Goal: Task Accomplishment & Management: Manage account settings

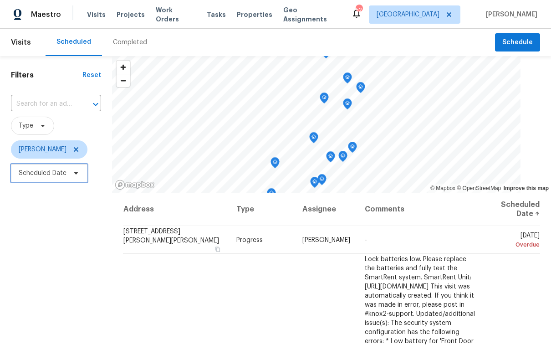
click at [41, 169] on span "Scheduled Date" at bounding box center [43, 173] width 48 height 9
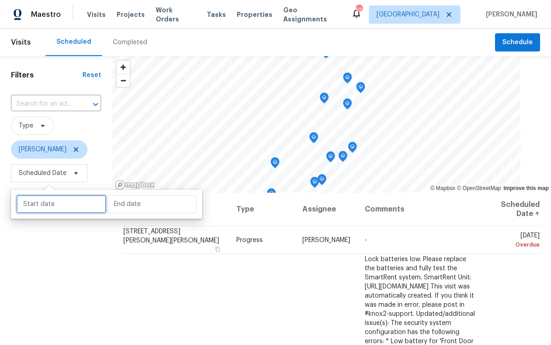
select select "8"
select select "2025"
select select "9"
select select "2025"
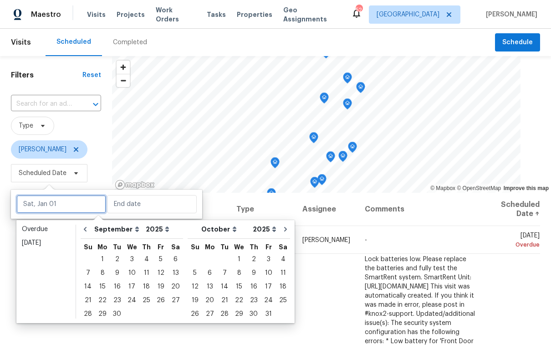
click at [48, 205] on input "text" at bounding box center [61, 204] width 90 height 18
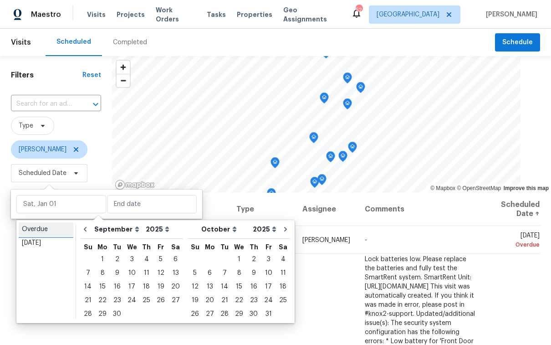
click at [53, 232] on div "Overdue" at bounding box center [46, 229] width 48 height 9
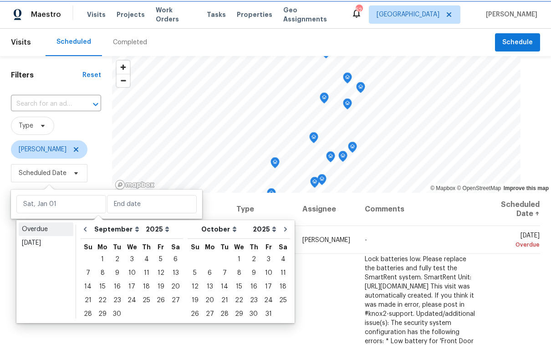
type input "Fri, Aug 22"
type input "Sat, Sep 20"
select select "7"
select select "8"
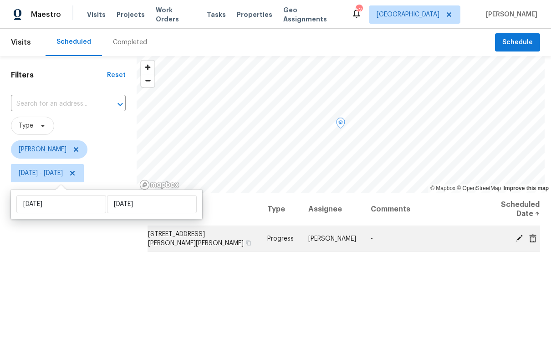
click at [516, 238] on icon at bounding box center [519, 237] width 7 height 7
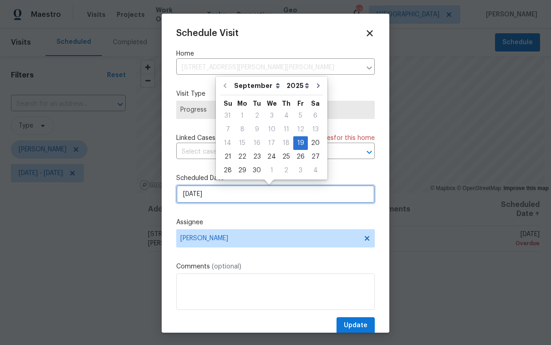
click at [209, 196] on input "9/19/2025" at bounding box center [275, 194] width 199 height 18
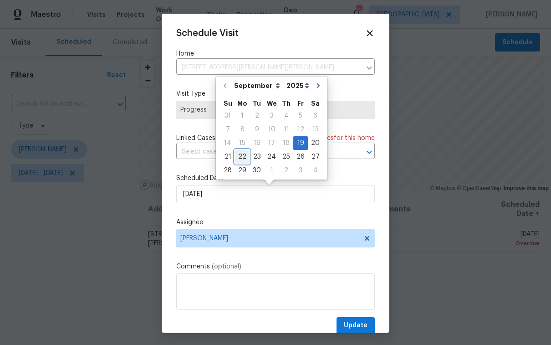
click at [245, 157] on div "22" at bounding box center [242, 156] width 15 height 13
type input "9/22/2025"
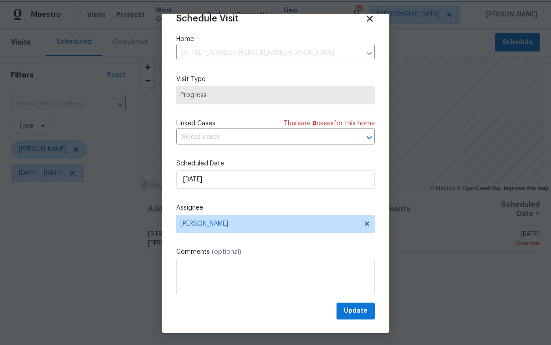
scroll to position [17, 0]
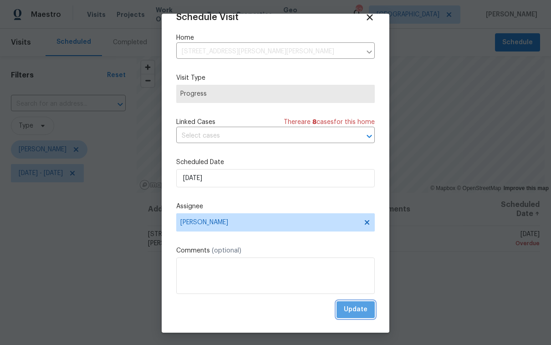
click at [351, 312] on span "Update" at bounding box center [356, 309] width 24 height 11
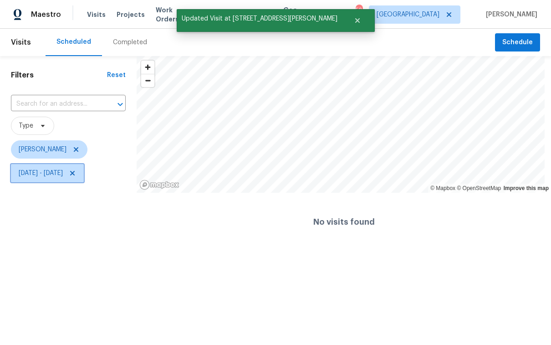
click at [55, 174] on span "Fri, Aug 22 - Sat, Sep 20" at bounding box center [41, 173] width 44 height 9
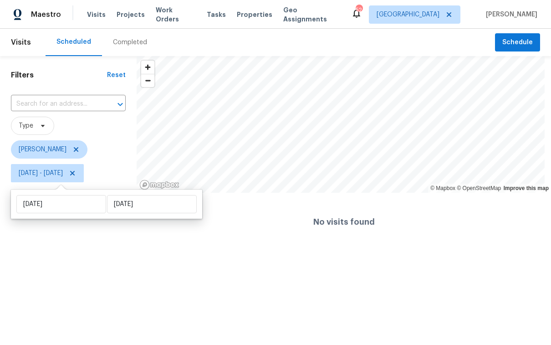
click at [69, 213] on div "Fri, Aug 22 Sat, Sep 20" at bounding box center [106, 203] width 191 height 29
select select "7"
select select "2025"
select select "8"
select select "2025"
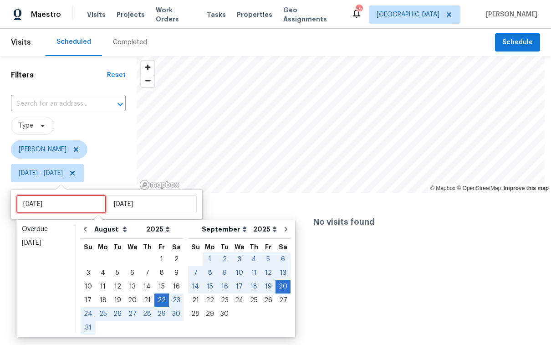
click at [68, 209] on input "Fri, Aug 22" at bounding box center [61, 204] width 90 height 18
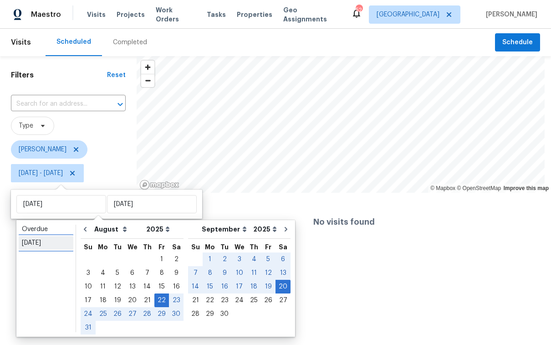
click at [42, 244] on div "Today" at bounding box center [46, 242] width 48 height 9
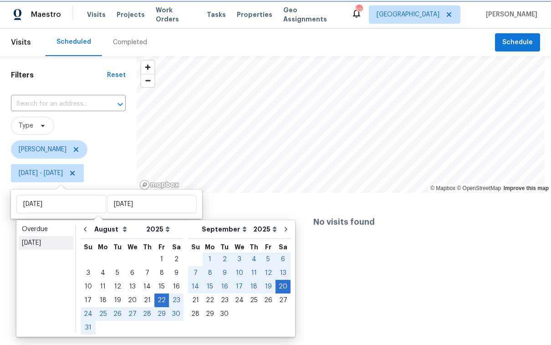
type input "Sun, Sep 21"
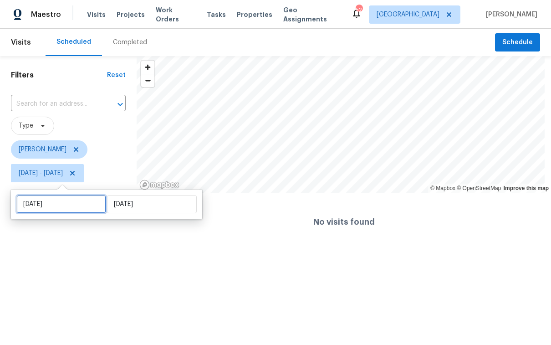
click at [50, 208] on input "Sun, Sep 21" at bounding box center [61, 204] width 90 height 18
select select "8"
select select "2025"
select select "9"
select select "2025"
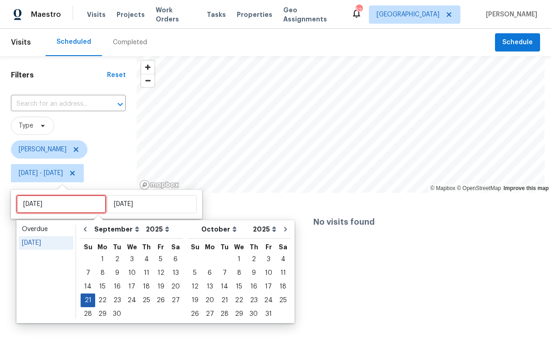
type input "Sun, Sep 14"
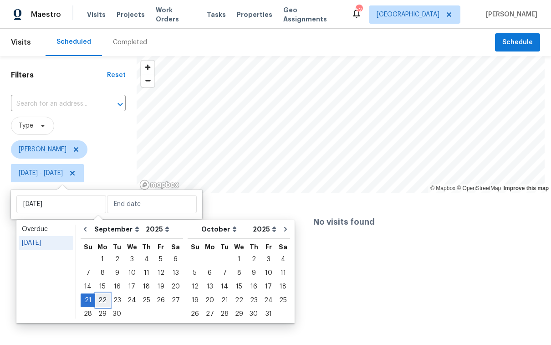
click at [101, 302] on div "22" at bounding box center [102, 300] width 15 height 13
type input "Mon, Sep 22"
type input "Sun, Sep 21"
click at [102, 302] on div "22" at bounding box center [102, 300] width 15 height 13
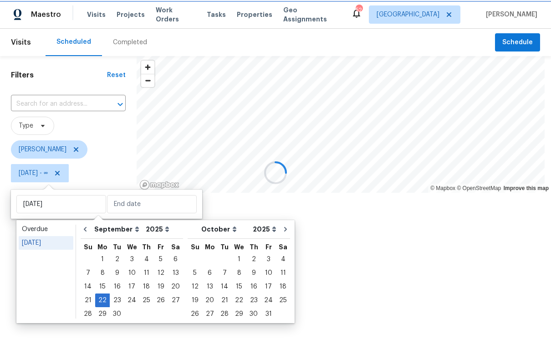
type input "Mon, Sep 22"
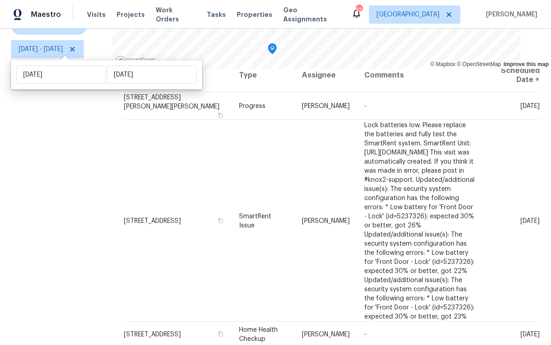
scroll to position [2, 0]
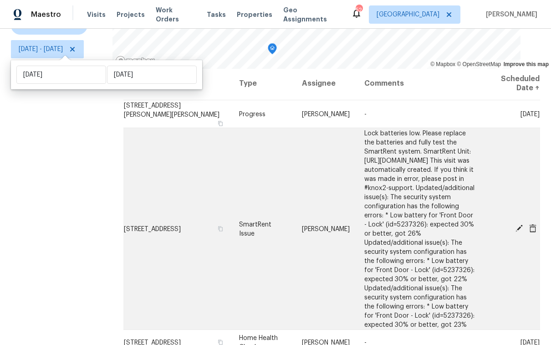
click at [516, 225] on icon at bounding box center [519, 228] width 7 height 7
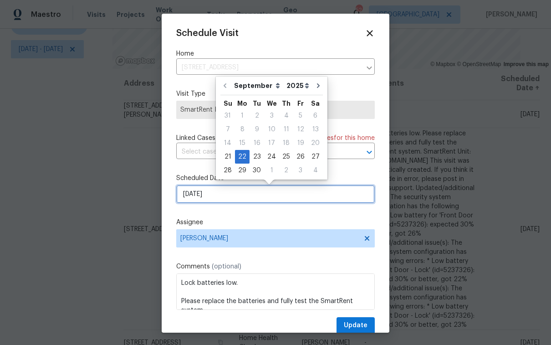
click at [241, 193] on input "9/22/2025" at bounding box center [275, 194] width 199 height 18
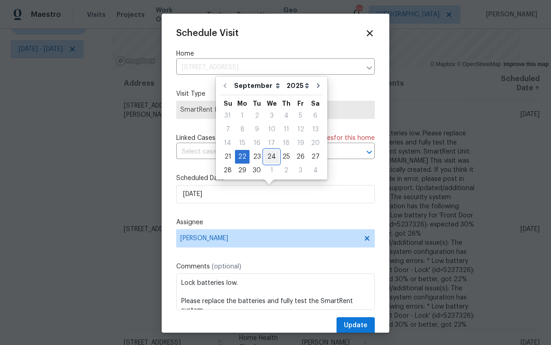
click at [271, 155] on div "24" at bounding box center [271, 156] width 15 height 13
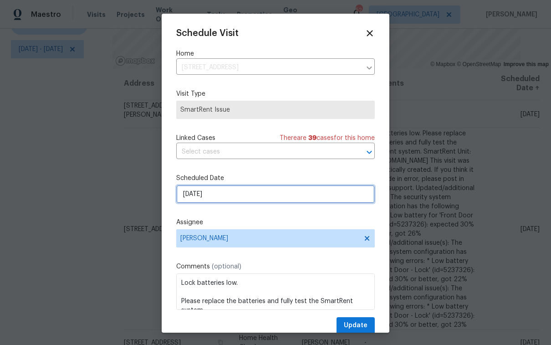
click at [228, 195] on input "9/24/2025" at bounding box center [275, 194] width 199 height 18
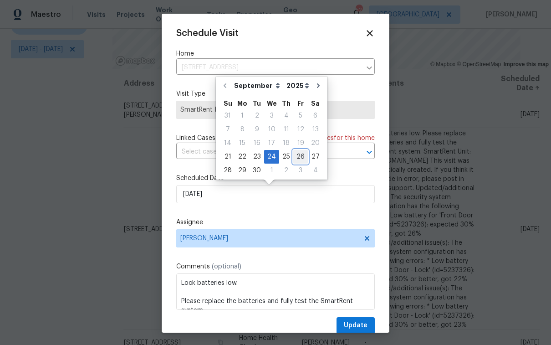
click at [298, 158] on div "26" at bounding box center [300, 156] width 15 height 13
type input "9/26/2025"
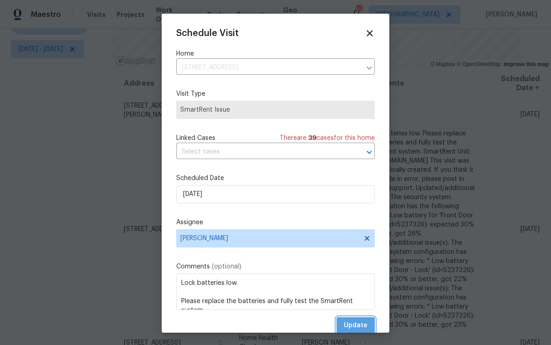
click at [352, 323] on span "Update" at bounding box center [356, 325] width 24 height 11
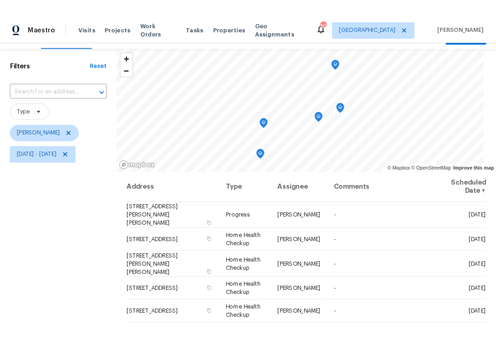
scroll to position [0, 0]
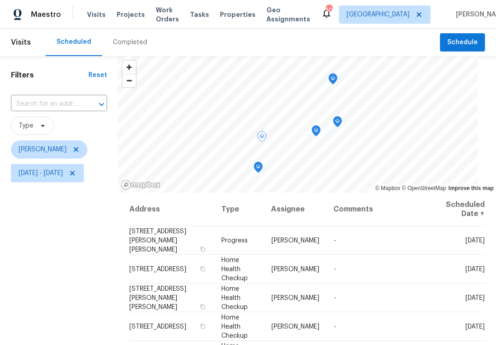
click at [77, 245] on div "Filters Reset ​ Type Paul Springer Mon, Sep 22 - Mon, Sep 22" at bounding box center [59, 262] width 118 height 413
click at [337, 80] on icon "Map marker" at bounding box center [333, 79] width 8 height 10
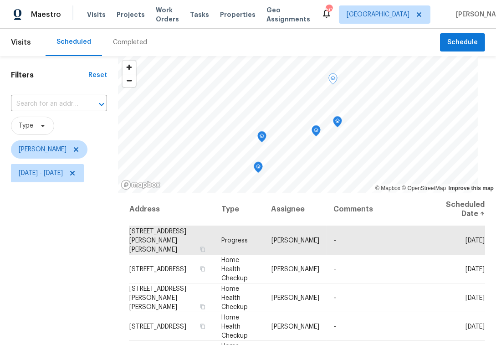
click at [262, 169] on icon "Map marker" at bounding box center [258, 167] width 8 height 10
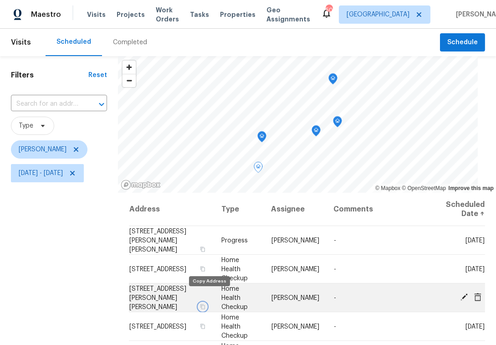
click at [205, 303] on icon "button" at bounding box center [202, 305] width 5 height 5
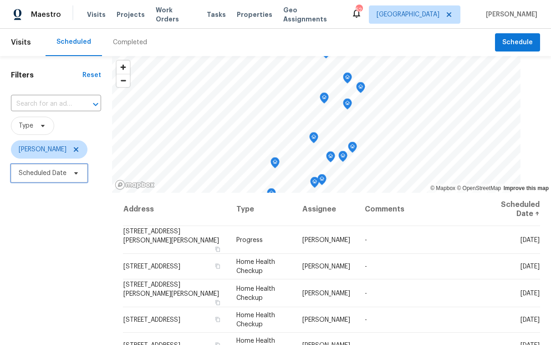
click at [56, 175] on span "Scheduled Date" at bounding box center [43, 173] width 48 height 9
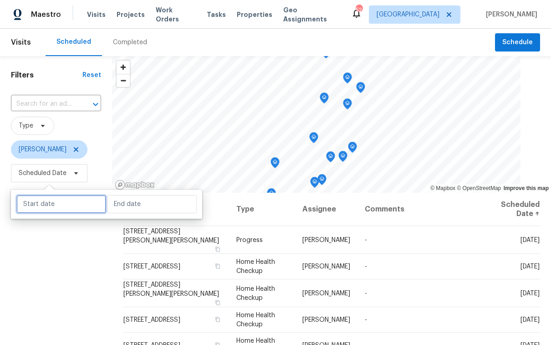
select select "8"
select select "2025"
select select "9"
select select "2025"
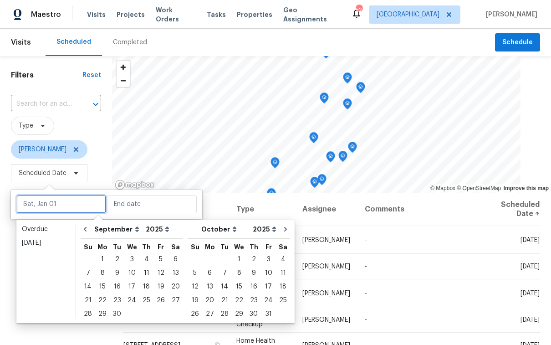
click at [57, 202] on input "text" at bounding box center [61, 204] width 90 height 18
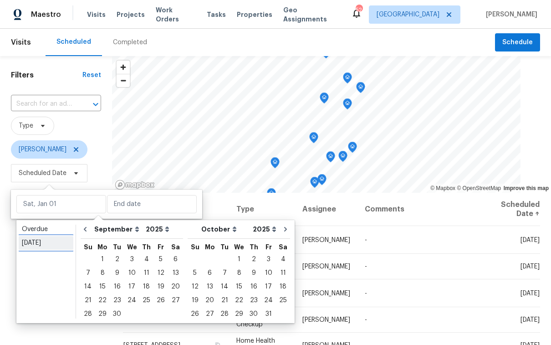
click at [48, 239] on div "Today" at bounding box center [46, 242] width 48 height 9
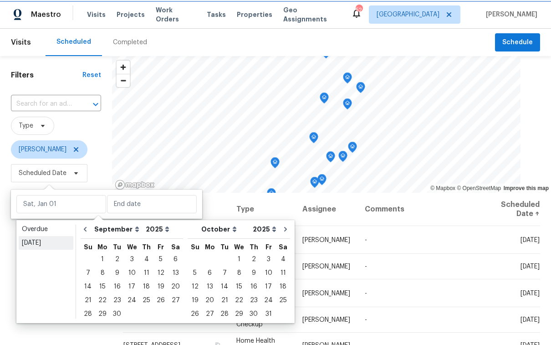
type input "Sun, Sep 21"
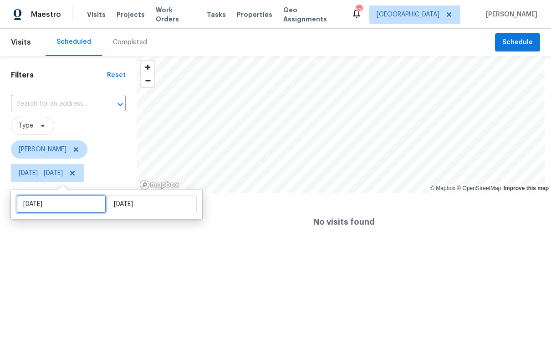
select select "8"
select select "2025"
select select "9"
select select "2025"
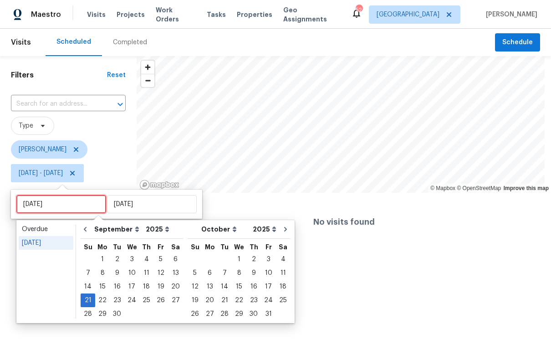
click at [63, 204] on input "Sun, Sep 21" at bounding box center [61, 204] width 90 height 18
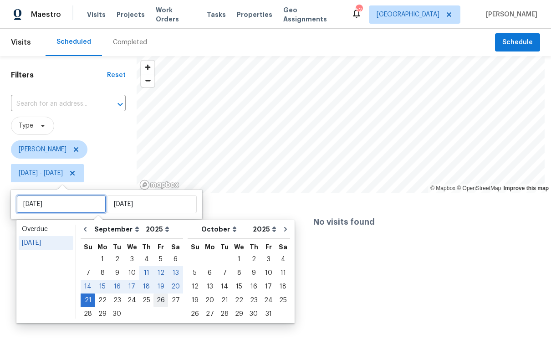
type input "Thu, Sep 25"
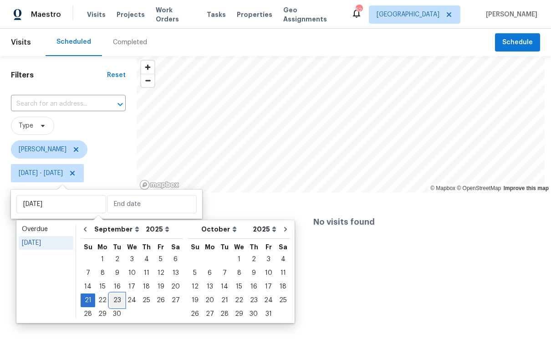
click at [114, 302] on div "23" at bounding box center [117, 300] width 15 height 13
type input "Tue, Sep 23"
type input "Sun, Sep 21"
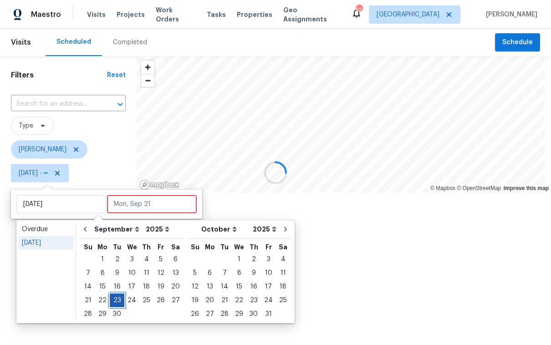
click at [115, 302] on div "23" at bounding box center [117, 300] width 15 height 13
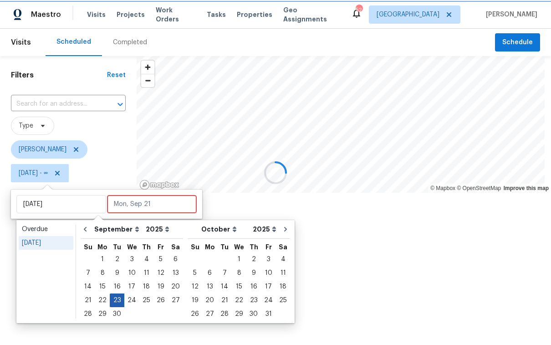
type input "Tue, Sep 23"
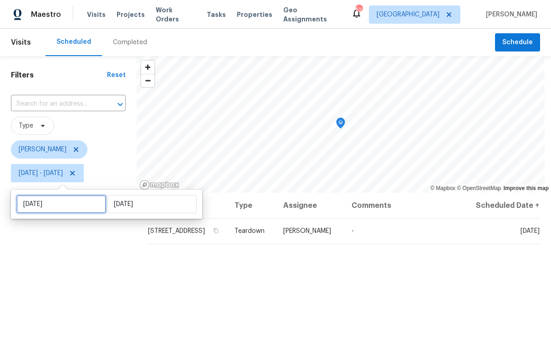
select select "8"
select select "2025"
select select "9"
select select "2025"
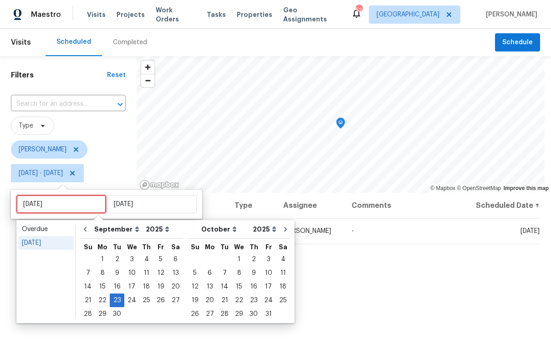
click at [58, 209] on input "Tue, Sep 23" at bounding box center [61, 204] width 90 height 18
type input "Mon, Sep 15"
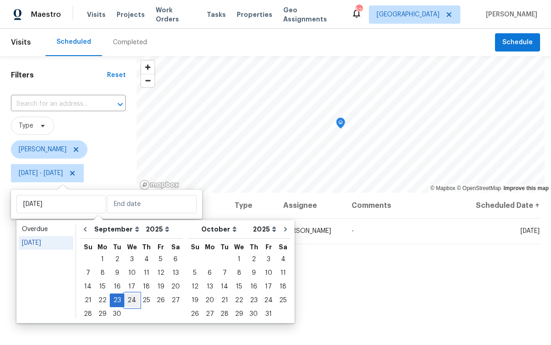
click at [129, 301] on div "24" at bounding box center [131, 300] width 15 height 13
type input "Wed, Sep 24"
type input "Tue, Sep 23"
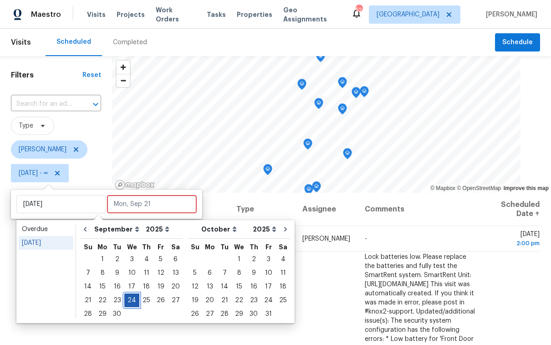
click at [130, 301] on div "24" at bounding box center [131, 300] width 15 height 13
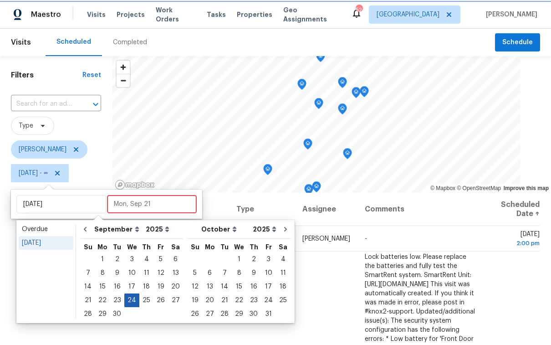
type input "Wed, Sep 24"
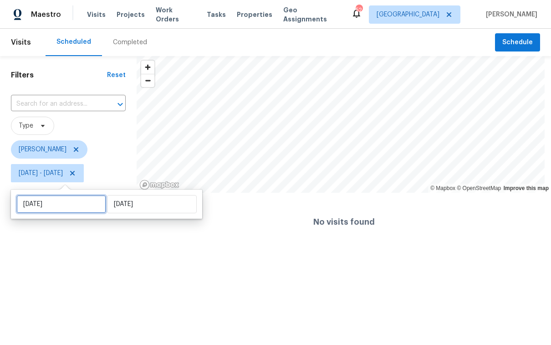
click at [70, 208] on input "Wed, Sep 24" at bounding box center [61, 204] width 90 height 18
select select "8"
select select "2025"
select select "9"
select select "2025"
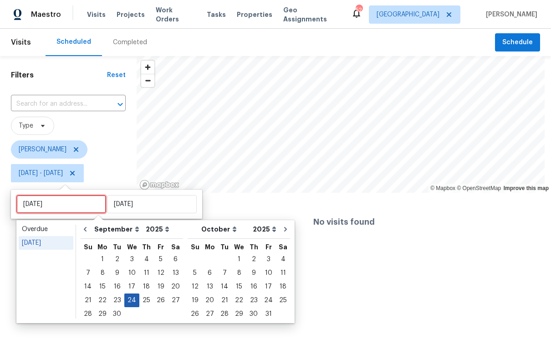
type input "Wed, Sep 17"
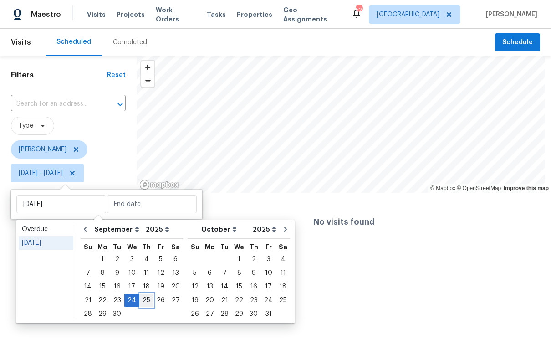
click at [145, 301] on div "25" at bounding box center [146, 300] width 14 height 13
type input "[DATE]"
type input "Wed, Sep 24"
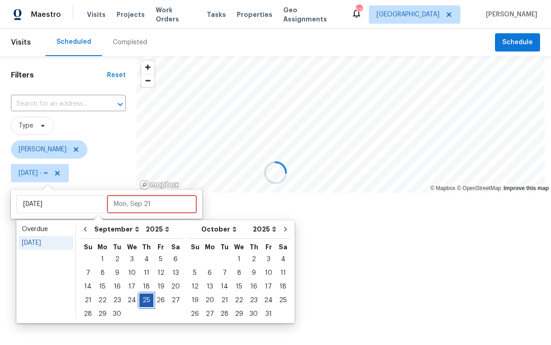
click at [145, 301] on div "25" at bounding box center [146, 300] width 14 height 13
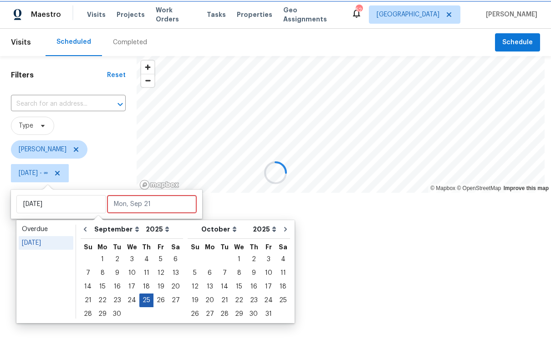
type input "[DATE]"
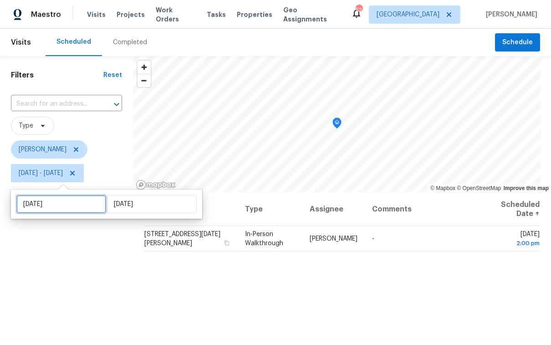
click at [80, 205] on input "[DATE]" at bounding box center [61, 204] width 90 height 18
select select "8"
select select "2025"
select select "9"
select select "2025"
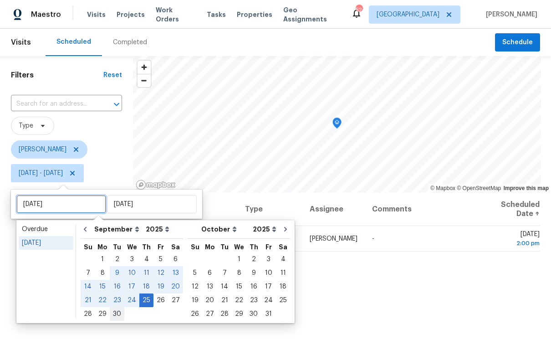
type input "Tue, Sep 30"
type input "[DATE]"
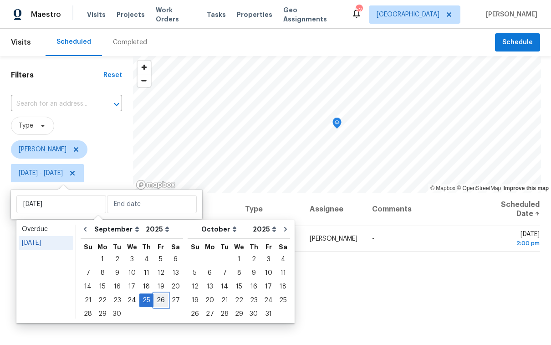
click at [159, 299] on div "26" at bounding box center [161, 300] width 15 height 13
type input "[DATE]"
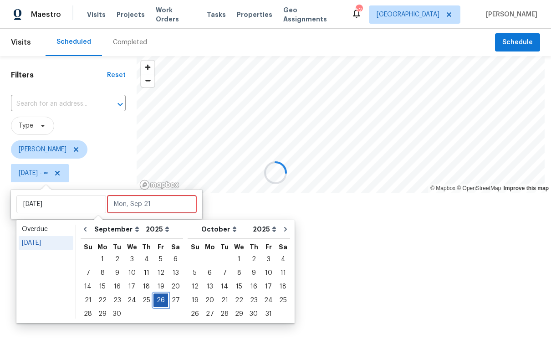
click at [159, 299] on div "26" at bounding box center [161, 300] width 15 height 13
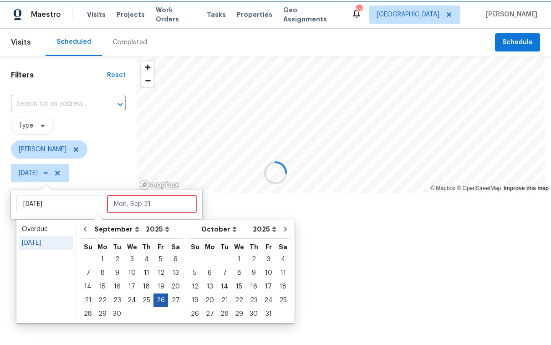
type input "[DATE]"
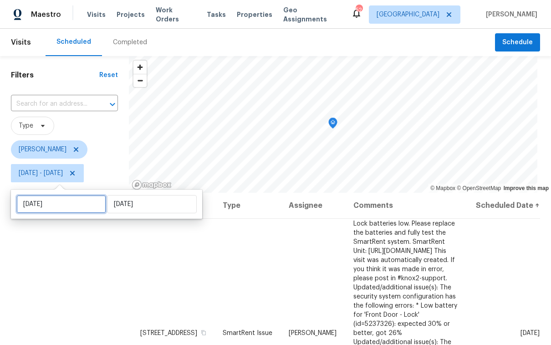
select select "8"
select select "2025"
select select "9"
select select "2025"
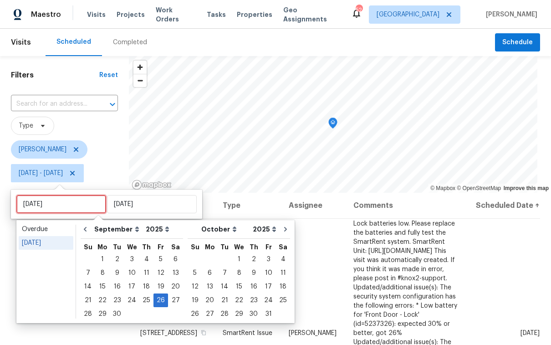
click at [47, 208] on input "[DATE]" at bounding box center [61, 204] width 90 height 18
click at [107, 150] on span "[PERSON_NAME]" at bounding box center [64, 149] width 107 height 18
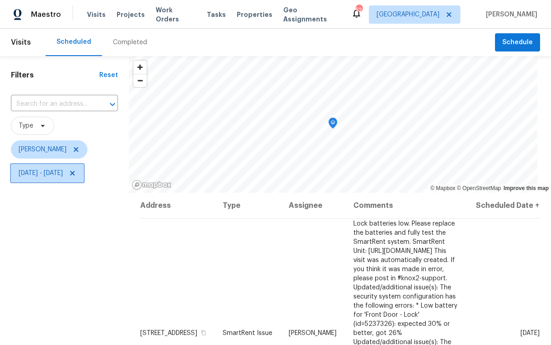
click at [55, 171] on span "Fri, Sep 26 - Fri, Sep 26" at bounding box center [41, 173] width 44 height 9
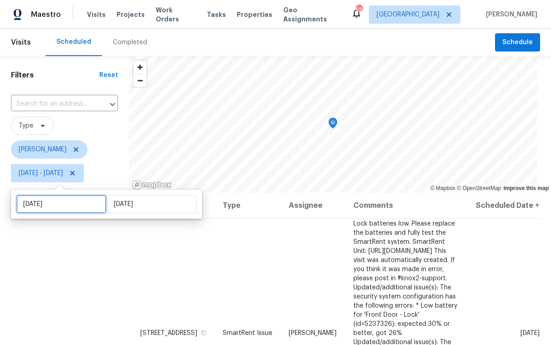
select select "8"
select select "2025"
select select "9"
select select "2025"
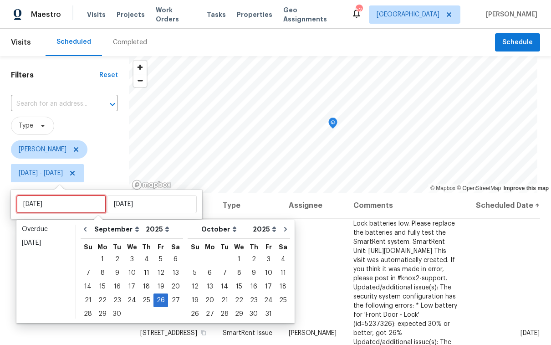
click at [58, 205] on input "[DATE]" at bounding box center [61, 204] width 90 height 18
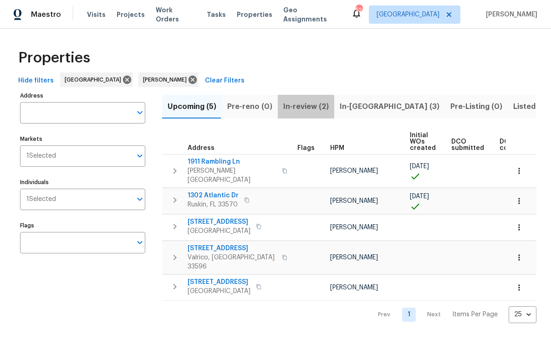
click at [296, 108] on span "In-review (2)" at bounding box center [306, 106] width 46 height 13
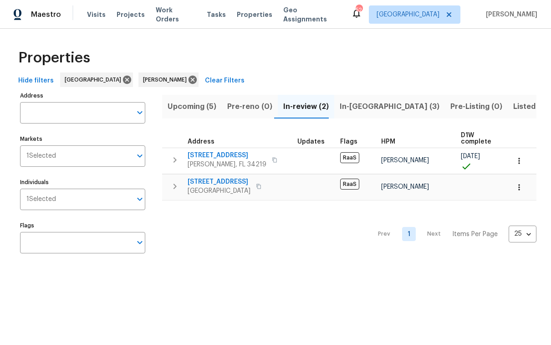
click at [193, 109] on span "Upcoming (5)" at bounding box center [192, 106] width 49 height 13
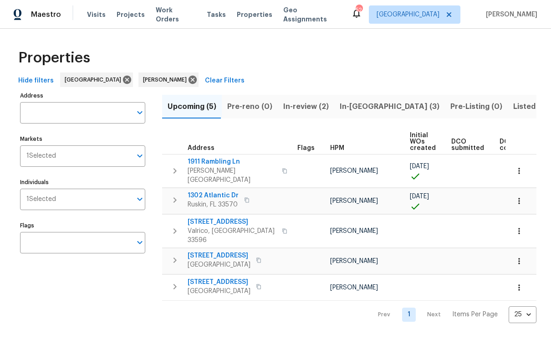
click at [40, 81] on span "Hide filters" at bounding box center [36, 80] width 36 height 11
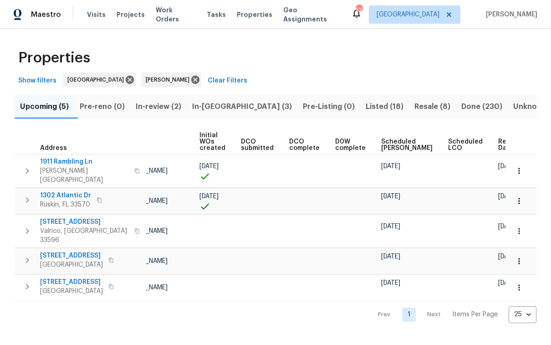
scroll to position [0, 41]
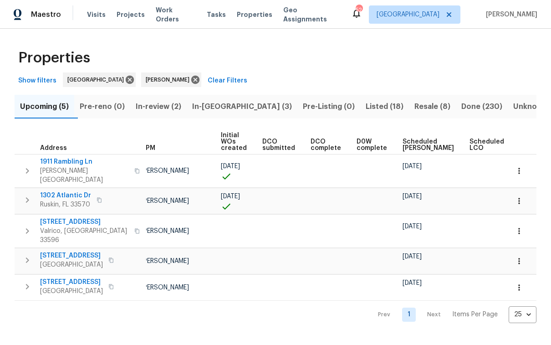
click at [408, 142] on span "Scheduled COE" at bounding box center [428, 144] width 51 height 13
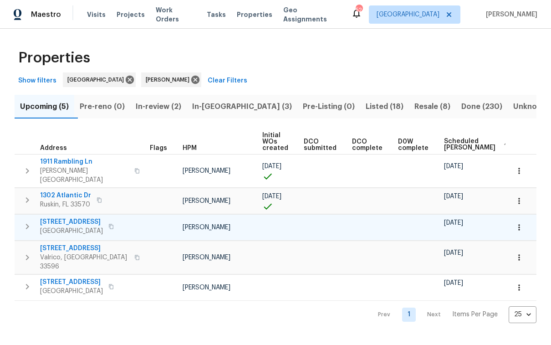
click at [77, 217] on span "13147 Early Run Ln" at bounding box center [71, 221] width 63 height 9
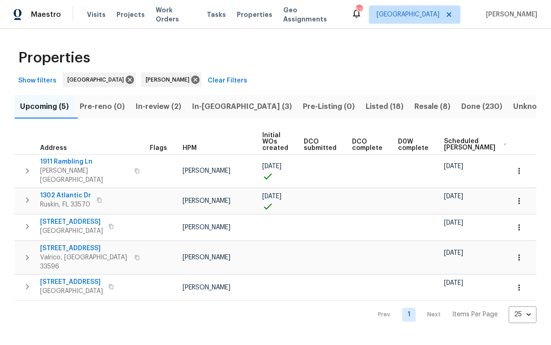
click at [366, 108] on span "Listed (18)" at bounding box center [385, 106] width 38 height 13
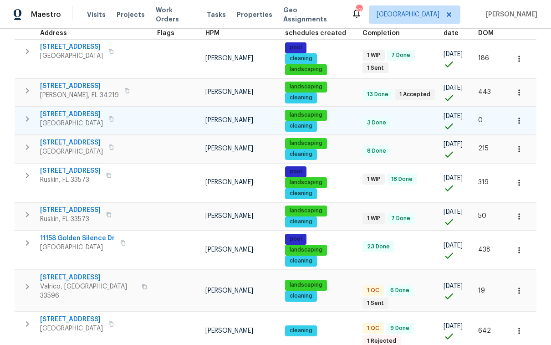
scroll to position [112, 0]
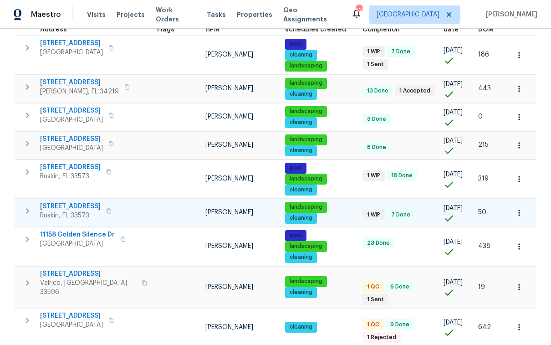
click at [88, 206] on span "10215 Celtic Ash Dr" at bounding box center [70, 206] width 61 height 9
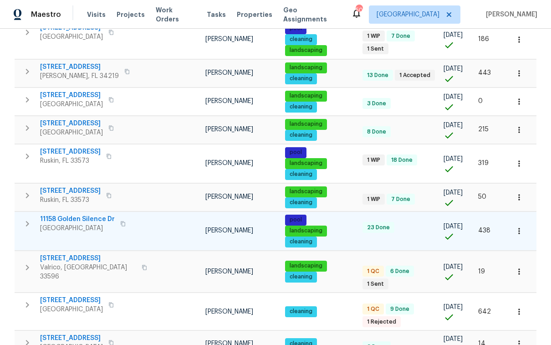
scroll to position [128, 0]
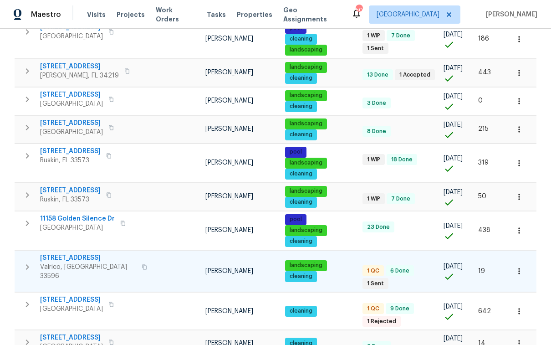
click at [86, 256] on span "2715 Golf Heights Cir" at bounding box center [88, 257] width 96 height 9
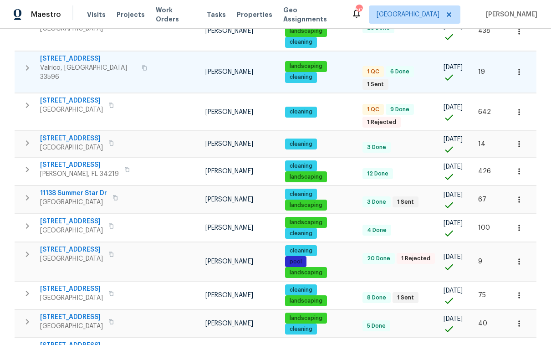
scroll to position [414, 0]
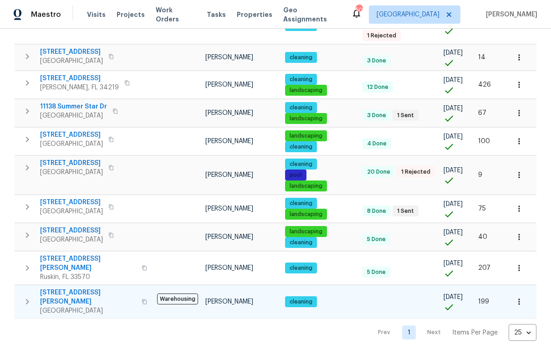
click at [54, 288] on span "1110 McDaniel St" at bounding box center [88, 297] width 96 height 18
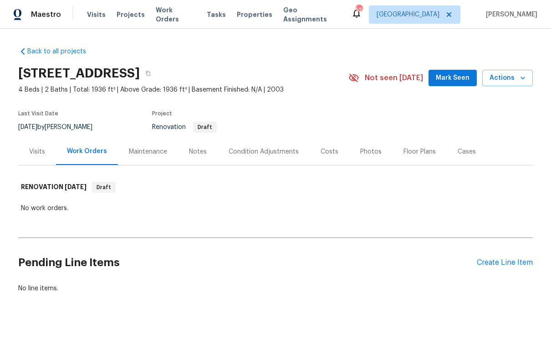
click at [244, 153] on div "Condition Adjustments" at bounding box center [264, 151] width 70 height 9
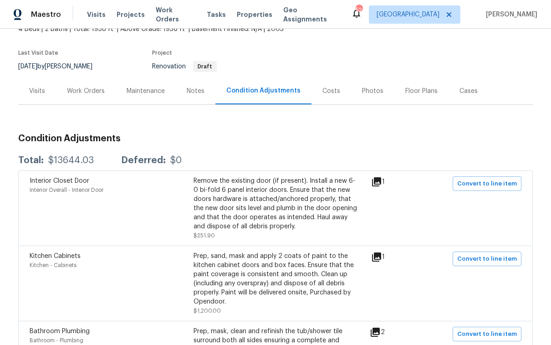
scroll to position [105, 0]
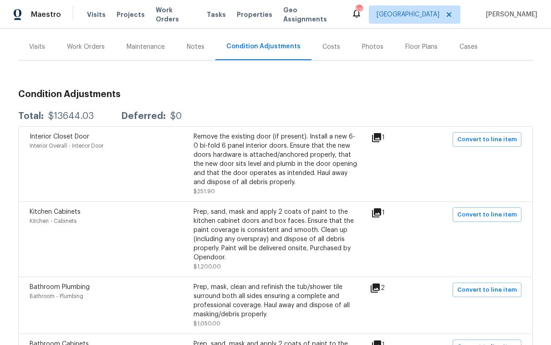
click at [379, 212] on icon at bounding box center [376, 212] width 9 height 9
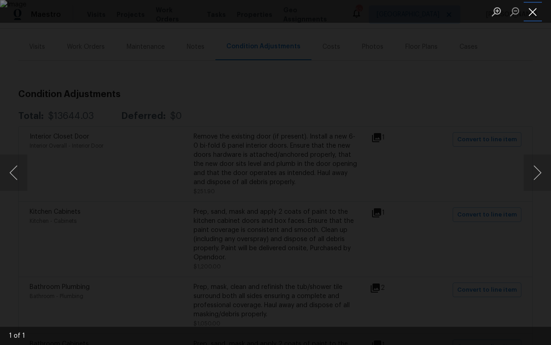
click at [537, 15] on button "Close lightbox" at bounding box center [533, 12] width 18 height 16
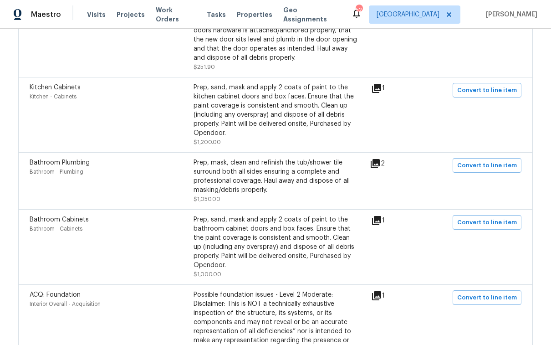
scroll to position [297, 0]
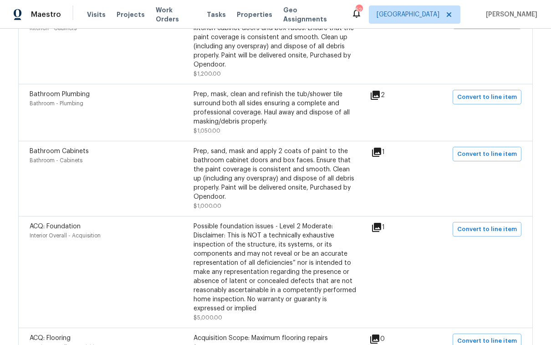
click at [379, 95] on icon at bounding box center [375, 95] width 11 height 11
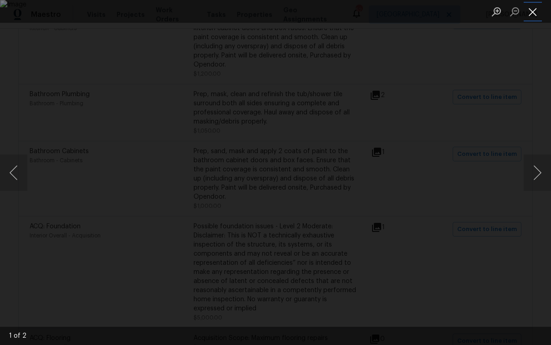
click at [536, 15] on button "Close lightbox" at bounding box center [533, 12] width 18 height 16
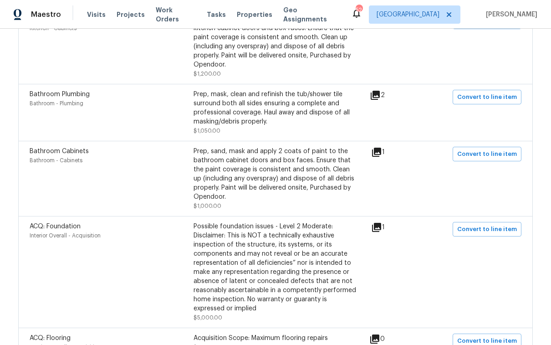
scroll to position [0, 0]
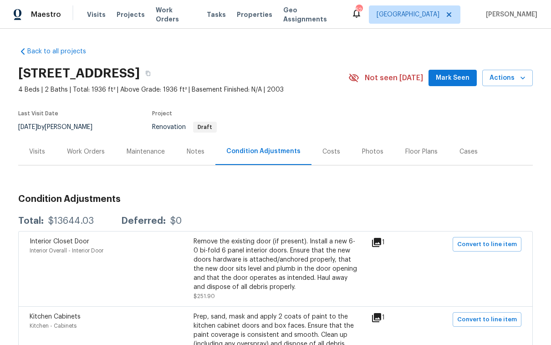
click at [41, 153] on div "Visits" at bounding box center [37, 151] width 16 height 9
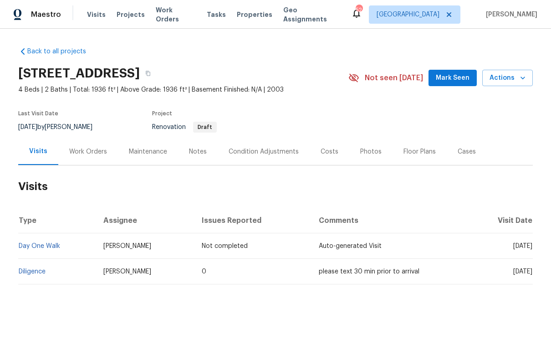
click at [232, 151] on div "Condition Adjustments" at bounding box center [264, 151] width 70 height 9
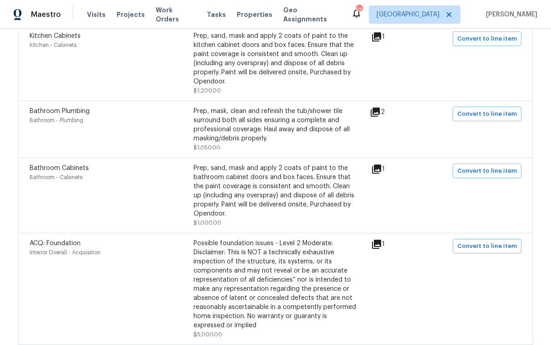
scroll to position [282, 0]
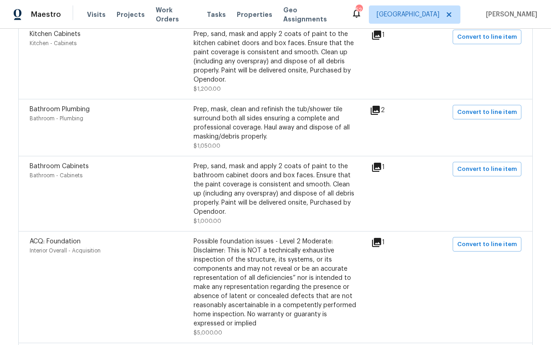
click at [379, 248] on icon at bounding box center [376, 242] width 11 height 11
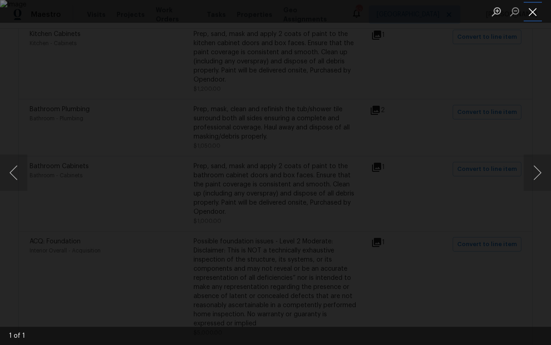
click at [532, 18] on button "Close lightbox" at bounding box center [533, 12] width 18 height 16
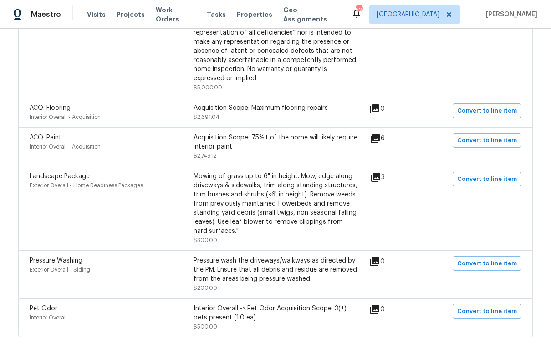
scroll to position [507, 0]
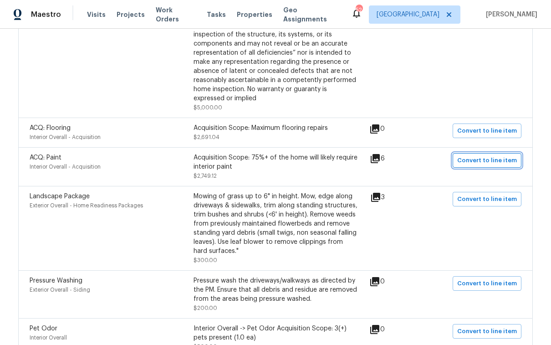
click at [475, 165] on span "Convert to line item" at bounding box center [487, 160] width 60 height 10
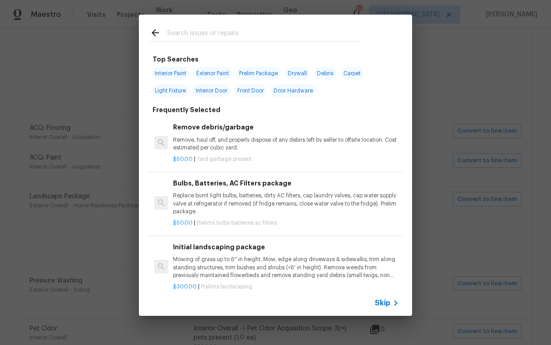
click at [384, 302] on span "Skip" at bounding box center [382, 302] width 15 height 9
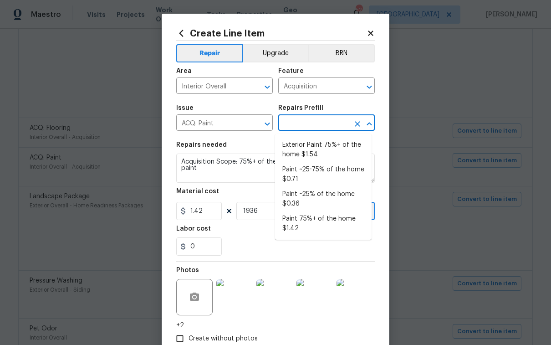
click at [301, 127] on input "text" at bounding box center [313, 124] width 71 height 14
click at [322, 152] on li "Exterior Paint 75%+ of the home $1.54" at bounding box center [323, 150] width 97 height 25
type input "Exterior Paint 75%+ of the home $1.54"
type textarea "Acquisition Scope: 75%+ of the home exterior will likely require paint"
type input "1.54"
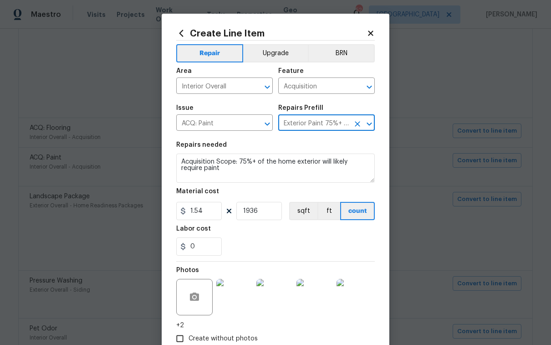
click at [329, 124] on input "Exterior Paint 75%+ of the home $1.54" at bounding box center [313, 124] width 71 height 14
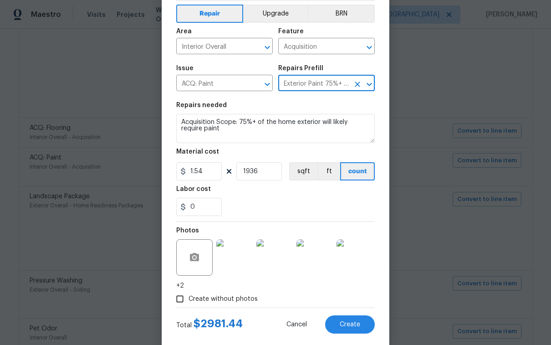
scroll to position [57, 0]
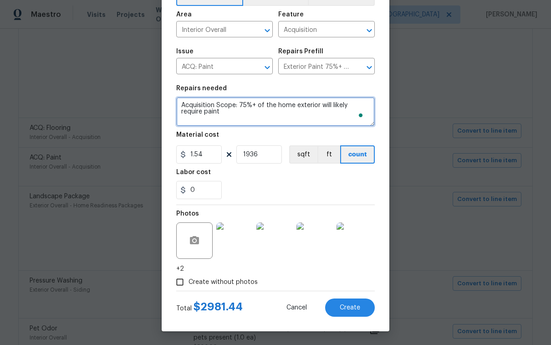
drag, startPoint x: 214, startPoint y: 115, endPoint x: 165, endPoint y: 98, distance: 51.1
click at [165, 98] on div "Create Line Item Repair Upgrade BRN Area Interior Overall ​ Feature Acquisition…" at bounding box center [276, 144] width 228 height 374
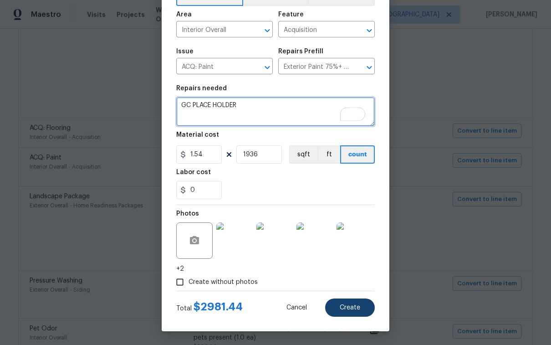
type textarea "GC PLACE HOLDER"
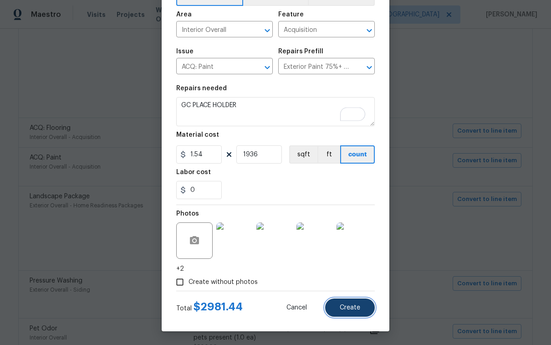
click at [357, 312] on button "Create" at bounding box center [350, 307] width 50 height 18
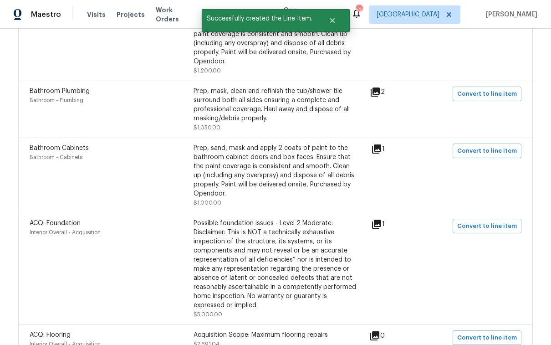
scroll to position [0, 0]
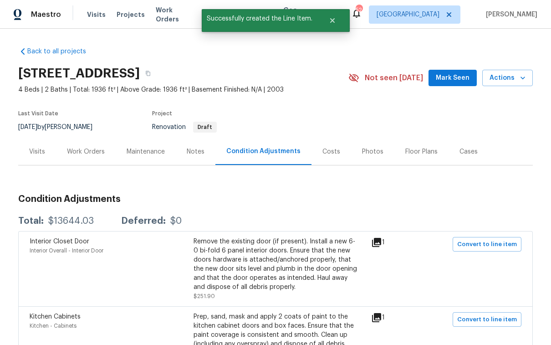
click at [85, 153] on div "Work Orders" at bounding box center [86, 151] width 38 height 9
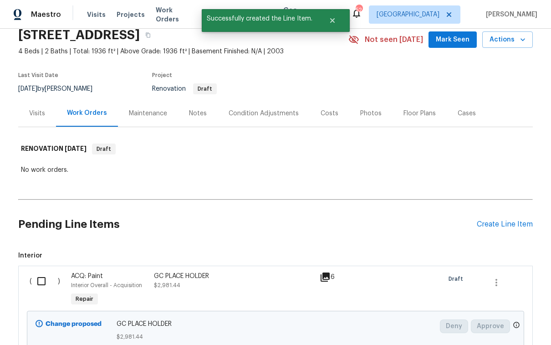
scroll to position [119, 0]
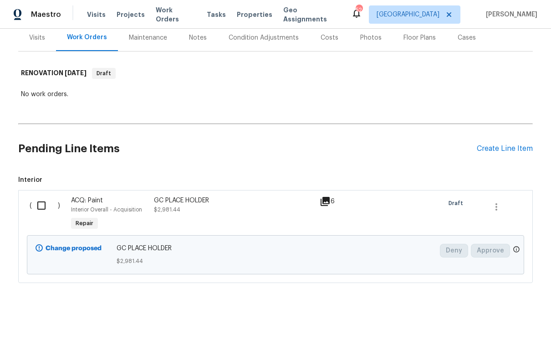
click at [41, 197] on input "checkbox" at bounding box center [45, 205] width 26 height 19
checkbox input "true"
click at [503, 316] on button "Create Work Order" at bounding box center [498, 322] width 75 height 17
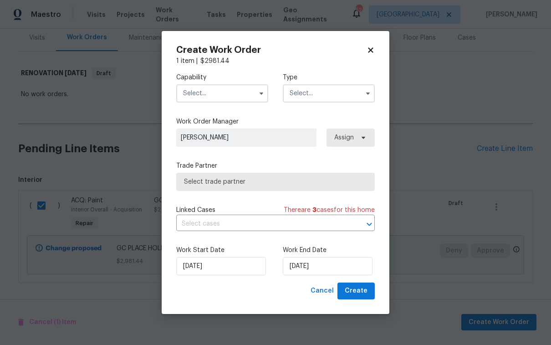
click at [229, 88] on input "text" at bounding box center [222, 93] width 92 height 18
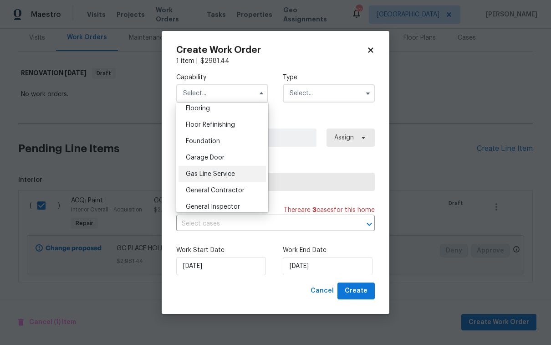
scroll to position [358, 0]
click at [243, 193] on span "General Contractor" at bounding box center [215, 190] width 59 height 6
type input "General Contractor"
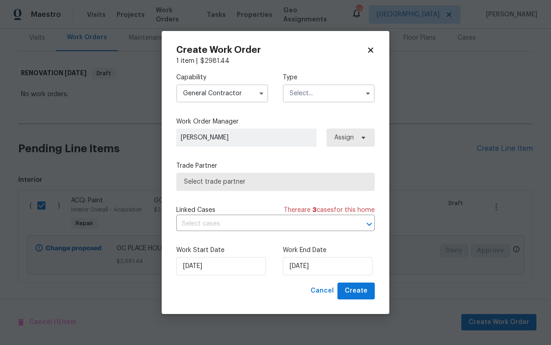
click at [313, 95] on input "text" at bounding box center [329, 93] width 92 height 18
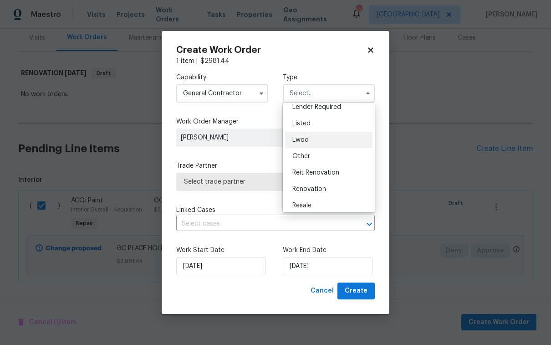
scroll to position [72, 0]
click at [326, 187] on div "Renovation" at bounding box center [328, 188] width 87 height 16
type input "Renovation"
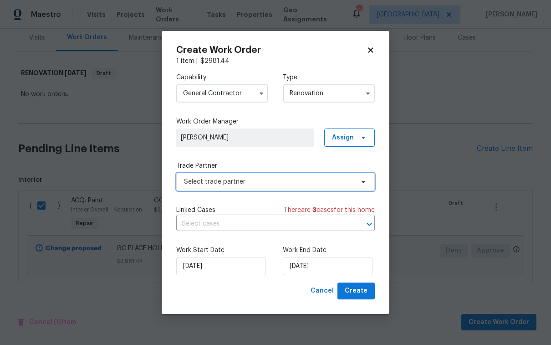
click at [328, 183] on span "Select trade partner" at bounding box center [269, 181] width 170 height 9
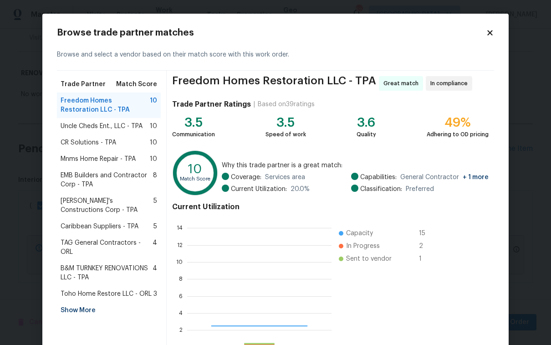
scroll to position [121, 138]
click at [89, 302] on div "Show More" at bounding box center [109, 310] width 104 height 16
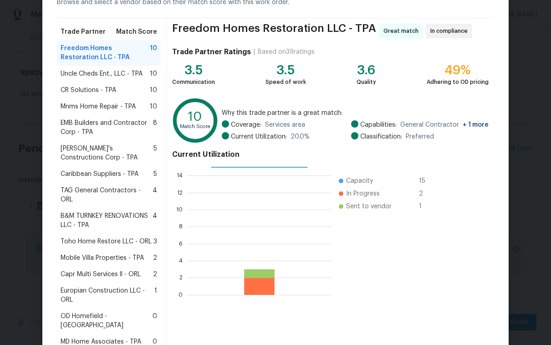
scroll to position [60, 0]
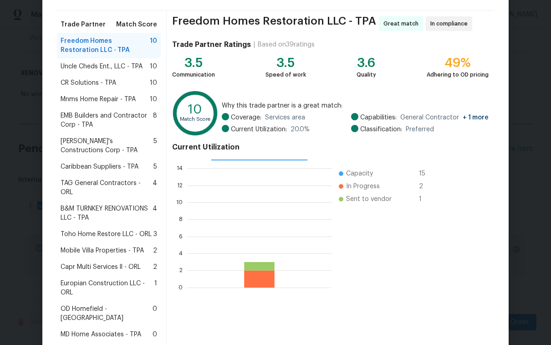
click at [113, 246] on span "Mobile Villa Properties - TPA" at bounding box center [102, 250] width 83 height 9
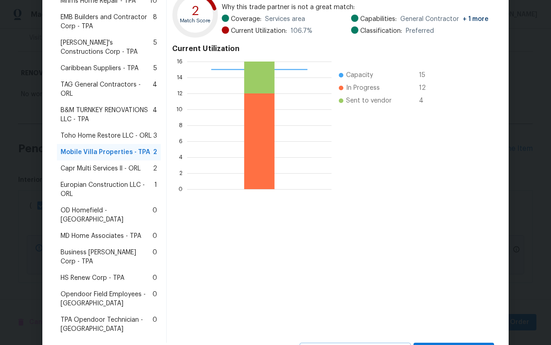
scroll to position [173, 0]
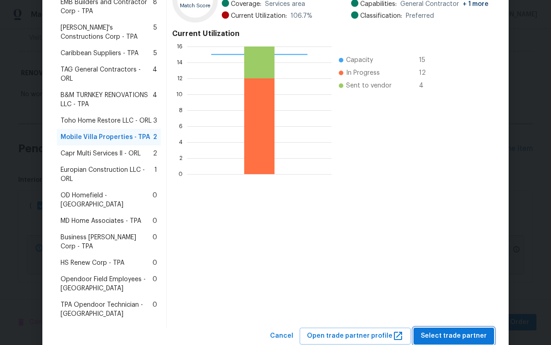
click at [464, 330] on span "Select trade partner" at bounding box center [454, 335] width 66 height 11
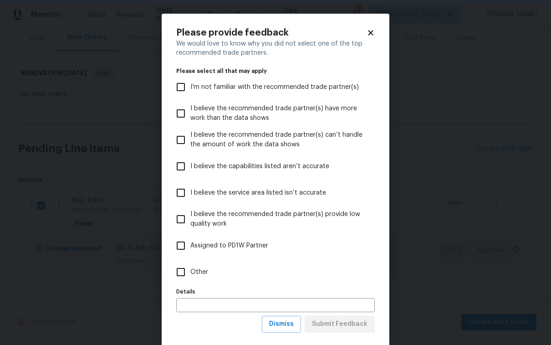
scroll to position [0, 0]
click at [210, 215] on span "I believe the recommended trade partner(s) provide low quality work" at bounding box center [278, 219] width 177 height 19
click at [190, 215] on input "I believe the recommended trade partner(s) provide low quality work" at bounding box center [180, 219] width 19 height 19
checkbox input "true"
click at [349, 322] on span "Submit Feedback" at bounding box center [340, 323] width 56 height 11
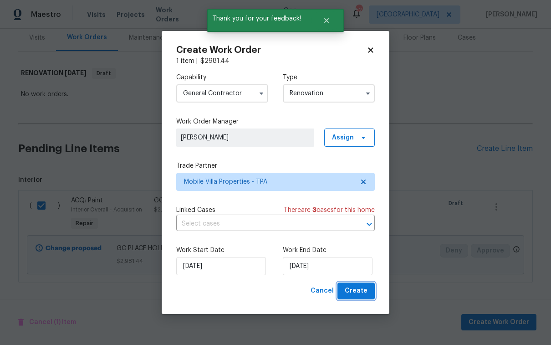
click at [366, 293] on span "Create" at bounding box center [356, 290] width 23 height 11
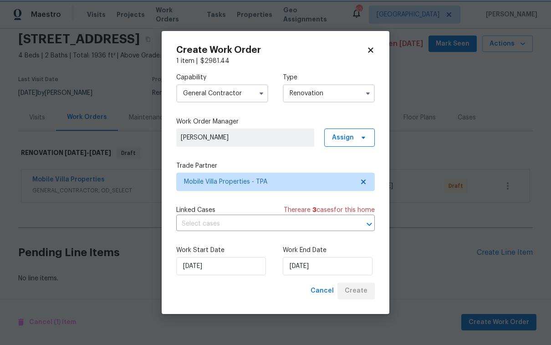
scroll to position [40, 0]
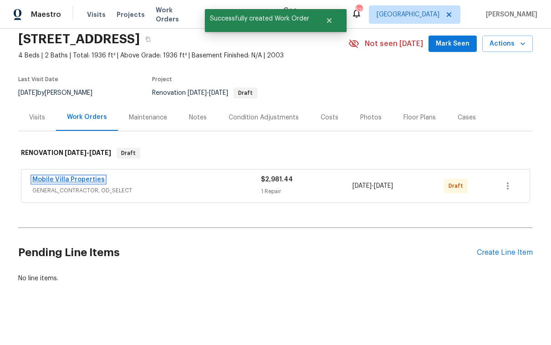
click at [78, 176] on link "Mobile Villa Properties" at bounding box center [68, 179] width 72 height 6
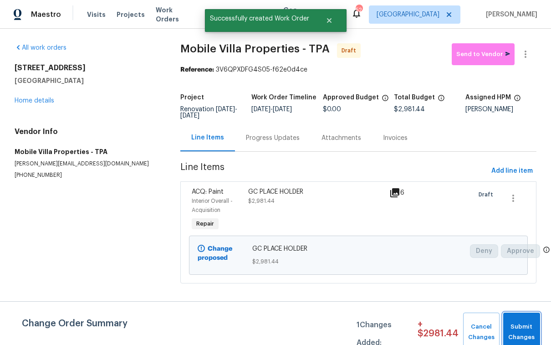
click at [518, 327] on span "Submit Changes" at bounding box center [522, 332] width 28 height 21
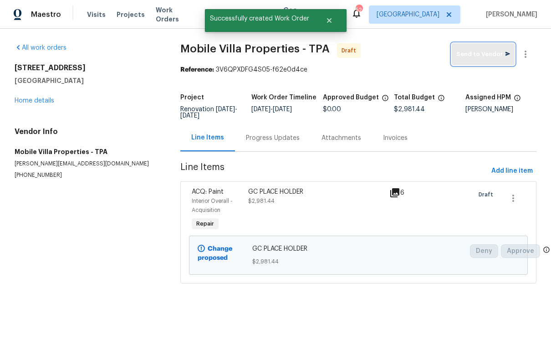
click at [473, 58] on span "Send to Vendor" at bounding box center [483, 54] width 54 height 10
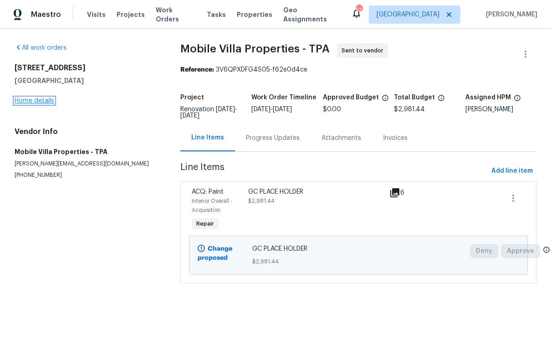
click at [49, 102] on link "Home details" at bounding box center [35, 100] width 40 height 6
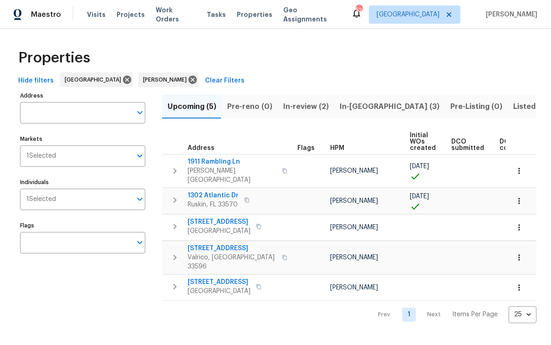
click at [349, 107] on span "In-reno (3)" at bounding box center [390, 106] width 100 height 13
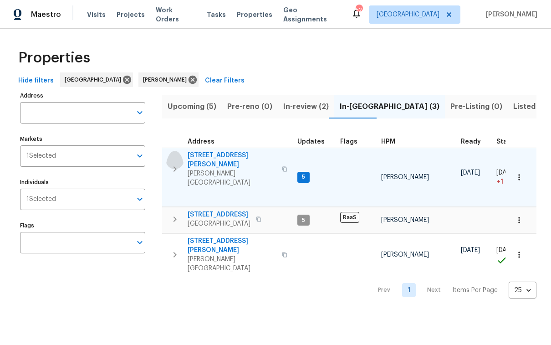
click at [172, 164] on icon "button" at bounding box center [174, 169] width 11 height 11
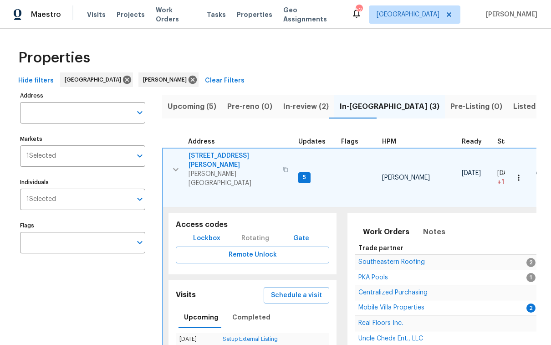
click at [172, 164] on icon "button" at bounding box center [175, 169] width 11 height 11
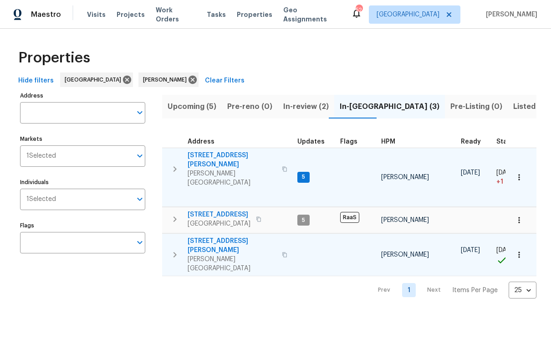
click at [222, 236] on span "513 Sandy Creek Dr" at bounding box center [232, 245] width 89 height 18
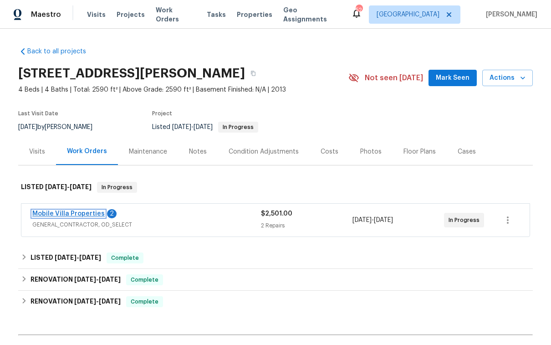
click at [93, 213] on link "Mobile Villa Properties" at bounding box center [68, 213] width 72 height 6
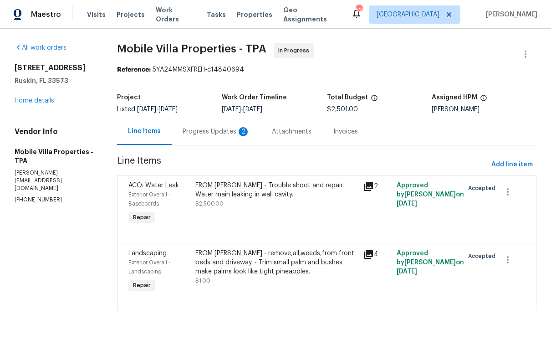
click at [211, 132] on div "Progress Updates 2" at bounding box center [216, 131] width 67 height 9
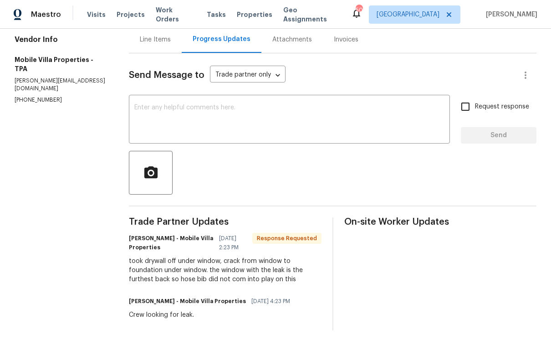
scroll to position [97, 0]
click at [199, 111] on textarea at bounding box center [289, 120] width 310 height 32
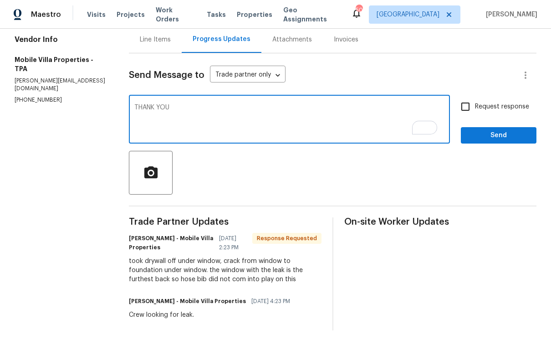
drag, startPoint x: 179, startPoint y: 98, endPoint x: 159, endPoint y: 100, distance: 19.3
click at [159, 104] on textarea "THANK YOU" at bounding box center [289, 120] width 310 height 32
click at [191, 106] on textarea "THANK YOU" at bounding box center [289, 120] width 310 height 32
drag, startPoint x: 170, startPoint y: 99, endPoint x: 140, endPoint y: 102, distance: 30.2
click at [140, 104] on textarea "THANK YOU" at bounding box center [289, 120] width 310 height 32
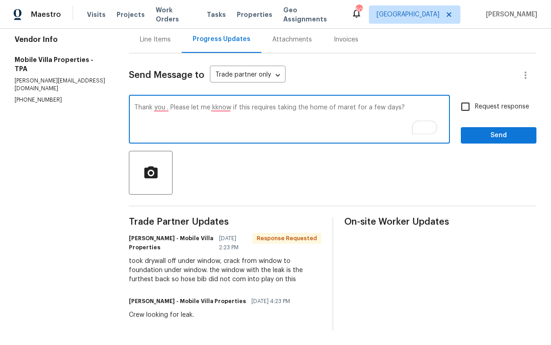
type textarea "Thank you . Please let me kknow if this requires taking the home of maret for a…"
click at [459, 101] on input "Request response" at bounding box center [465, 106] width 19 height 19
checkbox input "true"
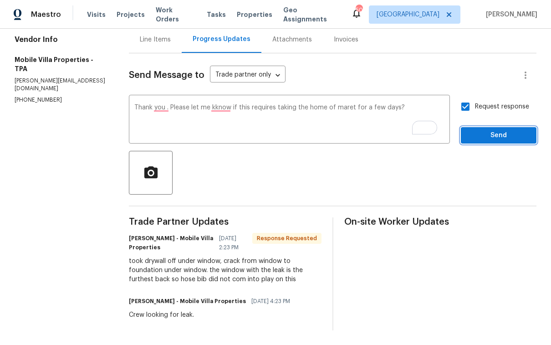
click at [486, 137] on button "Send" at bounding box center [499, 135] width 76 height 17
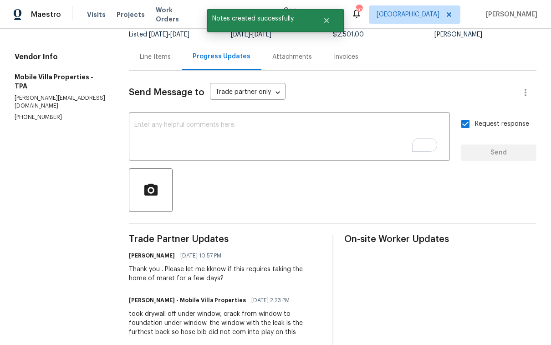
scroll to position [0, 0]
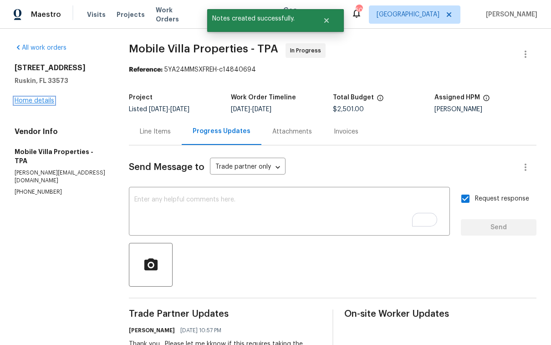
click at [44, 102] on link "Home details" at bounding box center [35, 100] width 40 height 6
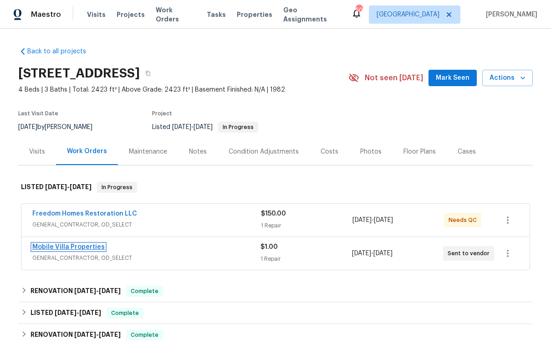
click at [85, 248] on link "Mobile Villa Properties" at bounding box center [68, 247] width 72 height 6
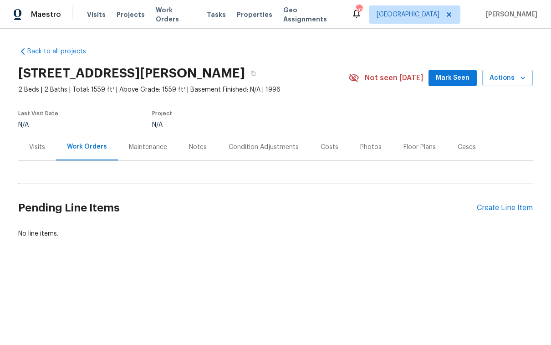
click at [40, 148] on div "Visits" at bounding box center [37, 147] width 16 height 9
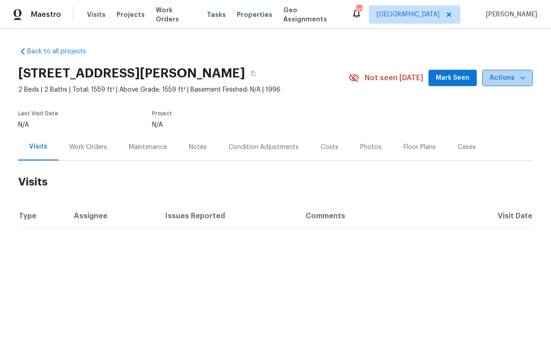
click at [507, 75] on span "Actions" at bounding box center [508, 77] width 36 height 11
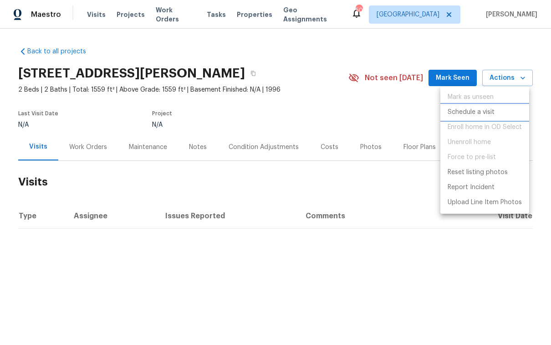
click at [479, 111] on p "Schedule a visit" at bounding box center [471, 113] width 47 height 10
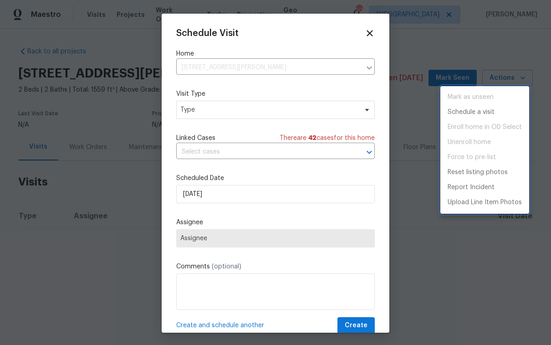
click at [224, 111] on div at bounding box center [275, 172] width 551 height 345
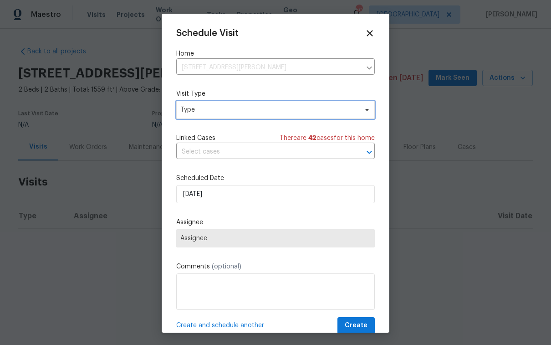
click at [225, 112] on span "Type" at bounding box center [268, 109] width 177 height 9
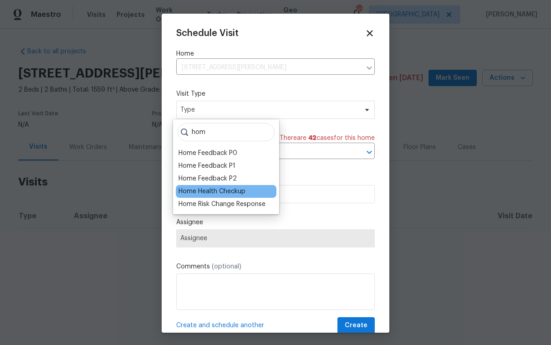
type input "hom"
click at [234, 190] on div "Home Health Checkup" at bounding box center [212, 191] width 67 height 9
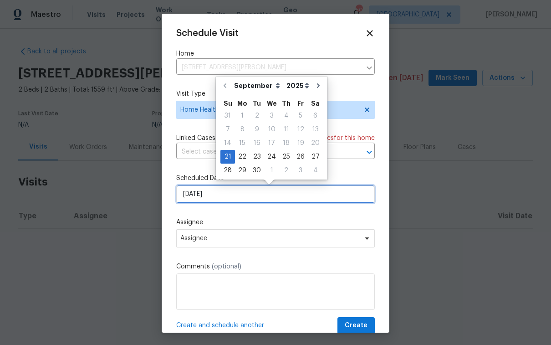
click at [239, 196] on input "[DATE]" at bounding box center [275, 194] width 199 height 18
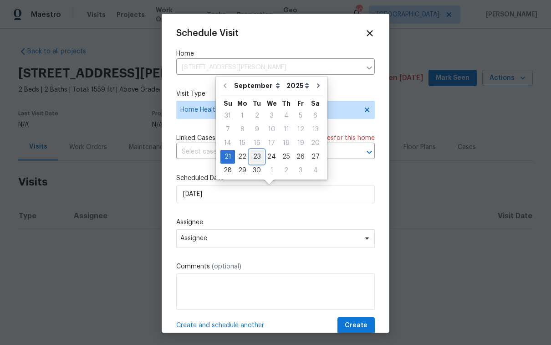
click at [257, 158] on div "23" at bounding box center [257, 156] width 15 height 13
type input "[DATE]"
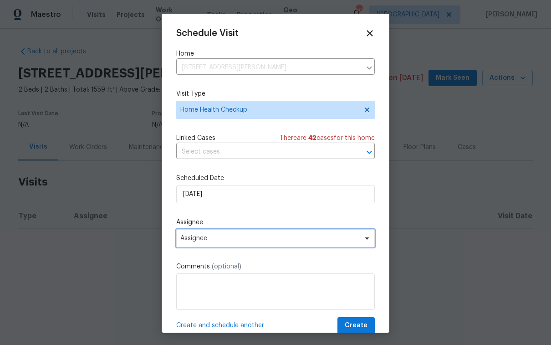
click at [270, 238] on span "Assignee" at bounding box center [269, 238] width 179 height 7
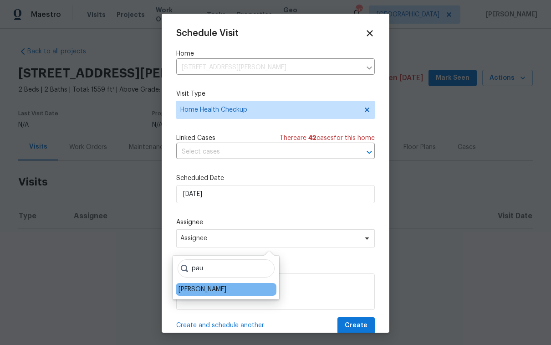
type input "pau"
click at [207, 292] on div "[PERSON_NAME]" at bounding box center [203, 289] width 48 height 9
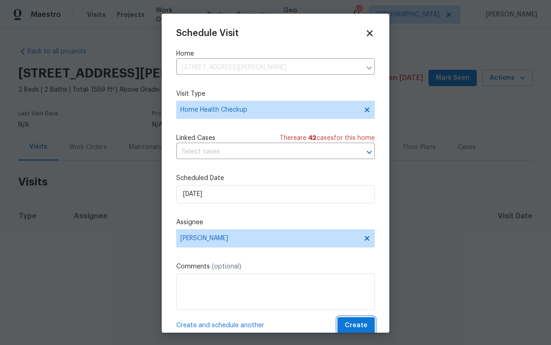
click at [348, 323] on span "Create" at bounding box center [356, 325] width 23 height 11
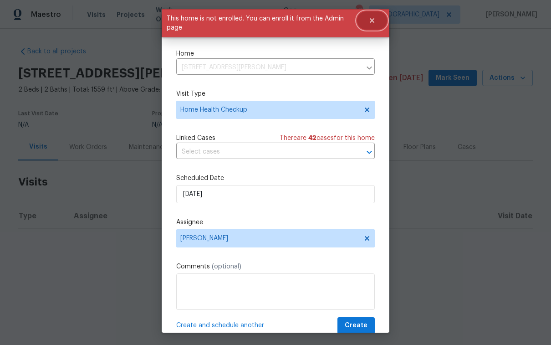
click at [373, 21] on icon "Close" at bounding box center [372, 20] width 5 height 5
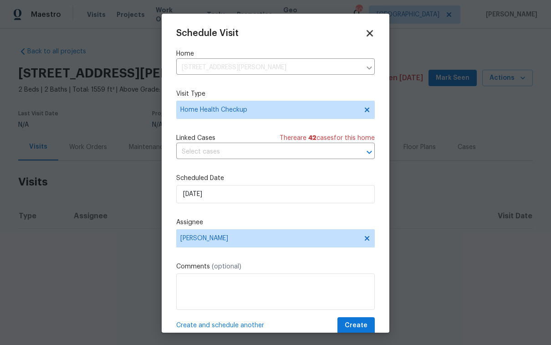
click at [367, 33] on icon at bounding box center [370, 33] width 6 height 6
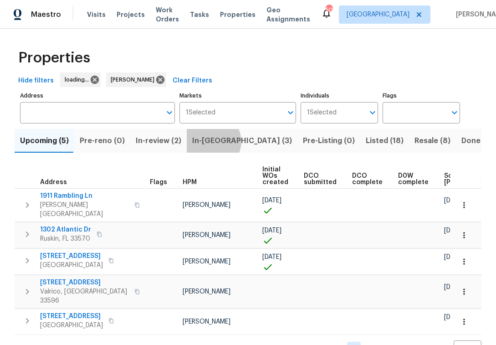
click at [207, 142] on span "In-[GEOGRAPHIC_DATA] (3)" at bounding box center [242, 140] width 100 height 13
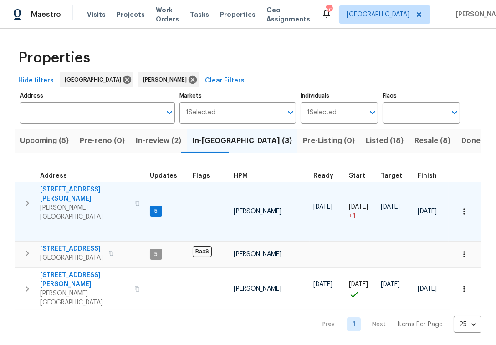
click at [56, 189] on span "[STREET_ADDRESS][PERSON_NAME]" at bounding box center [84, 194] width 89 height 18
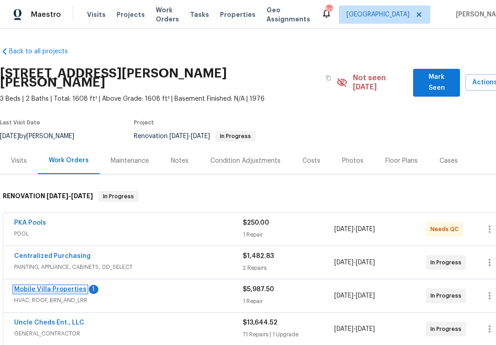
click at [61, 286] on link "Mobile Villa Properties" at bounding box center [50, 289] width 72 height 6
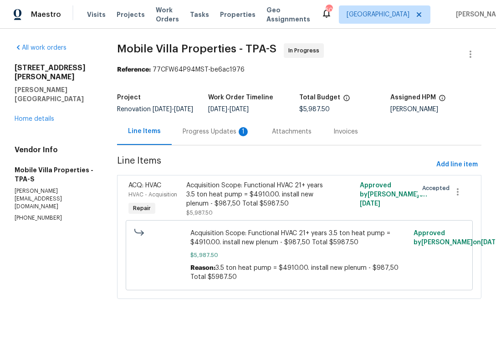
click at [214, 136] on div "Progress Updates 1" at bounding box center [216, 131] width 67 height 9
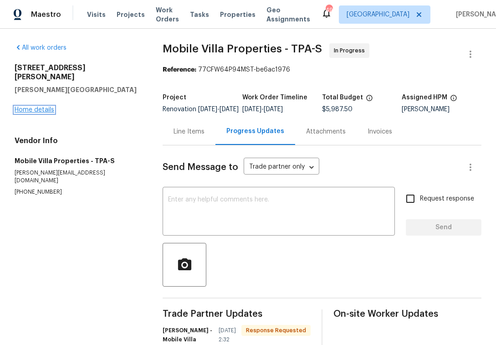
click at [39, 107] on link "Home details" at bounding box center [35, 110] width 40 height 6
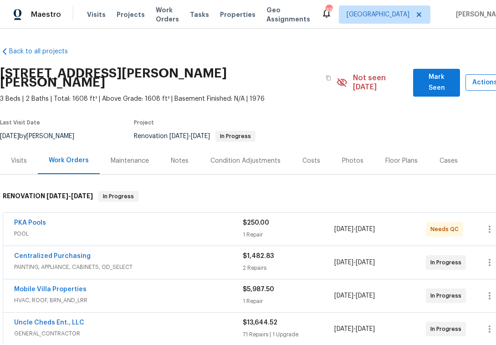
click at [470, 82] on button "Actions" at bounding box center [490, 82] width 49 height 17
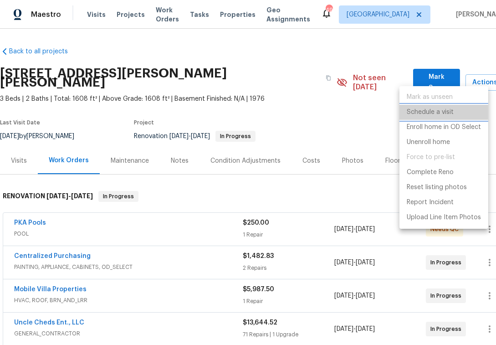
click at [443, 108] on p "Schedule a visit" at bounding box center [430, 113] width 47 height 10
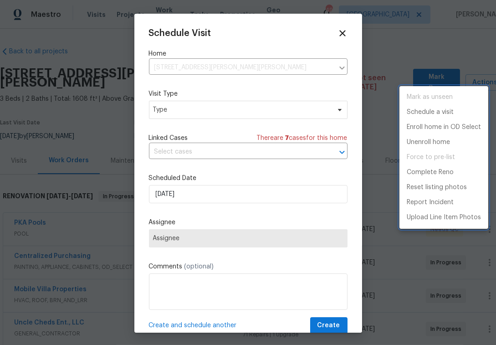
click at [196, 116] on div at bounding box center [248, 172] width 496 height 345
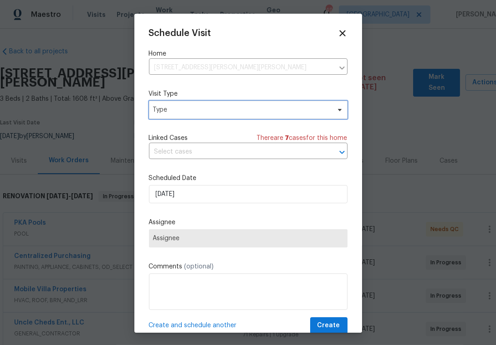
click at [203, 111] on span "Type" at bounding box center [241, 109] width 177 height 9
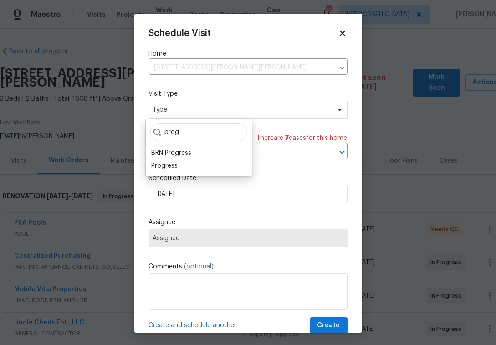
type input "prog"
click at [187, 174] on div "prog BRN Progress Progress" at bounding box center [199, 147] width 106 height 56
click at [177, 165] on div "Progress" at bounding box center [198, 165] width 101 height 13
click at [158, 165] on div "Progress" at bounding box center [164, 165] width 26 height 9
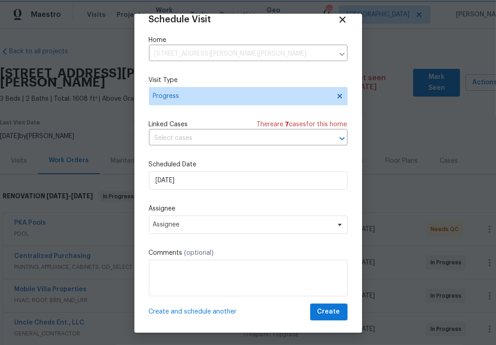
scroll to position [17, 0]
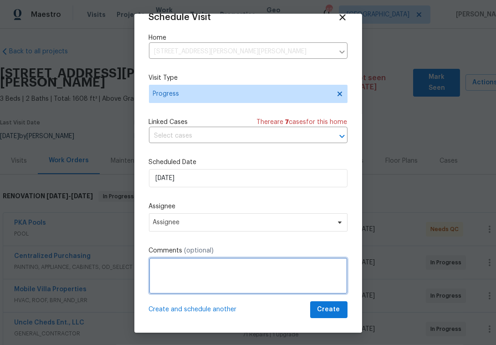
click at [187, 275] on textarea at bounding box center [248, 275] width 199 height 36
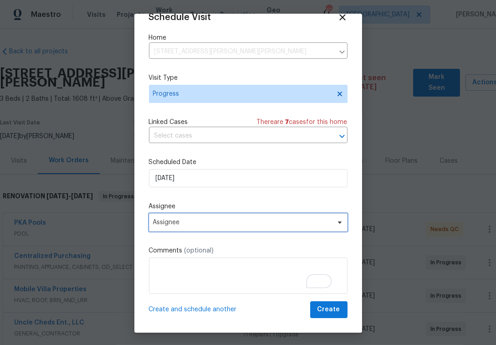
click at [230, 229] on span "Assignee" at bounding box center [248, 222] width 199 height 18
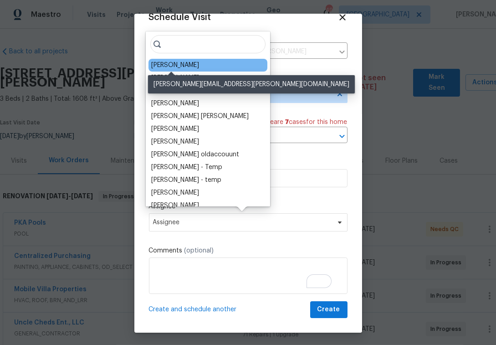
click at [189, 66] on div "[PERSON_NAME]" at bounding box center [175, 65] width 48 height 9
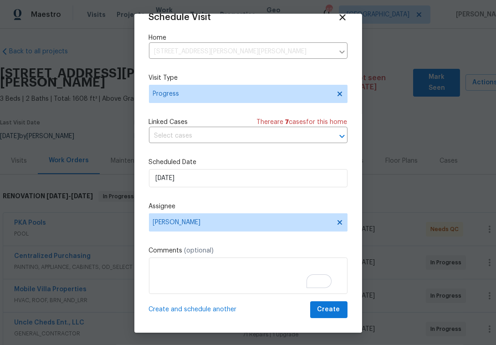
click at [229, 297] on div "Schedule Visit Home [STREET_ADDRESS][PERSON_NAME][PERSON_NAME] ​ Visit Type Pro…" at bounding box center [248, 165] width 199 height 306
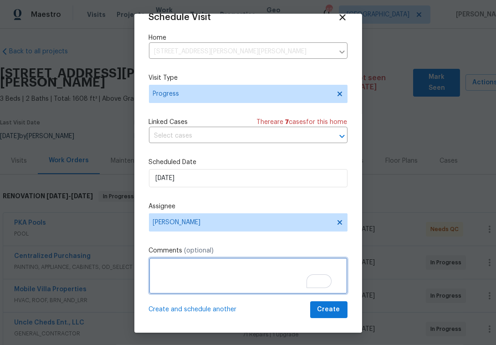
click at [230, 287] on textarea "To enrich screen reader interactions, please activate Accessibility in Grammarl…" at bounding box center [248, 275] width 199 height 36
type textarea "check on water"
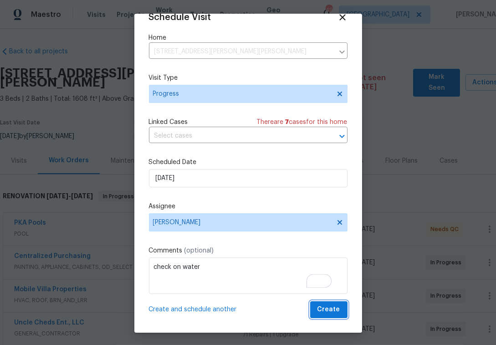
click at [331, 304] on button "Create" at bounding box center [328, 309] width 37 height 17
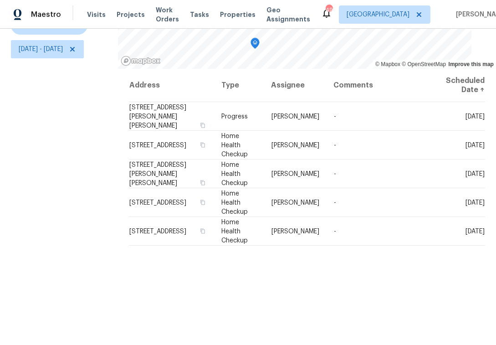
scroll to position [128, 0]
click at [49, 52] on span "[DATE] - [DATE]" at bounding box center [47, 49] width 73 height 18
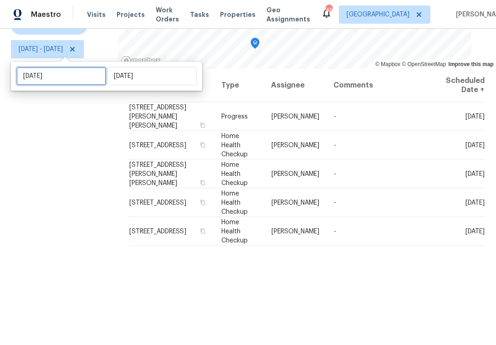
click at [51, 84] on input "[DATE]" at bounding box center [61, 76] width 90 height 18
select select "8"
select select "2025"
select select "9"
select select "2025"
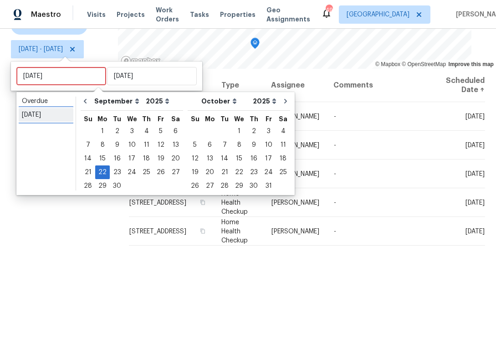
click at [36, 109] on link "[DATE]" at bounding box center [46, 115] width 55 height 14
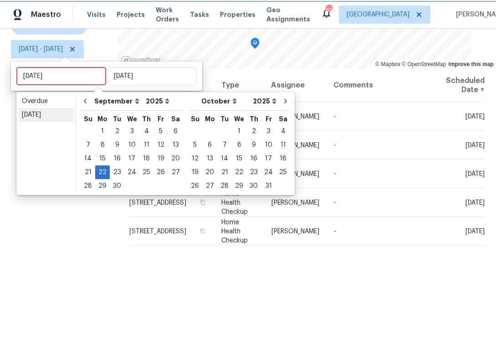
type input "[DATE]"
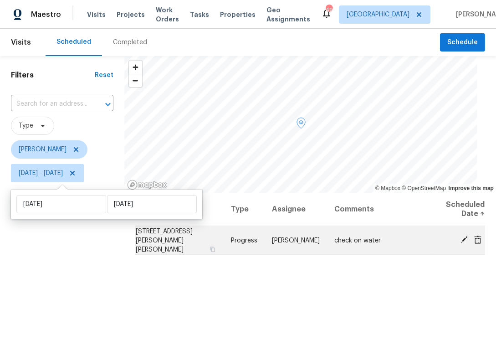
click at [460, 240] on icon at bounding box center [464, 240] width 8 height 8
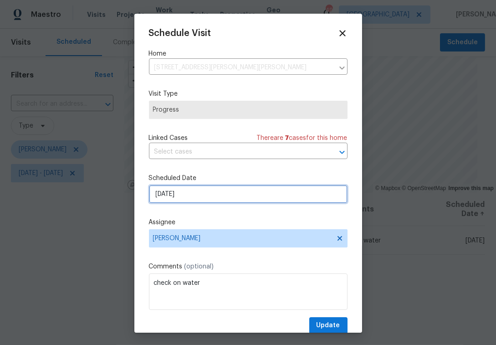
click at [170, 198] on input "[DATE]" at bounding box center [248, 194] width 199 height 18
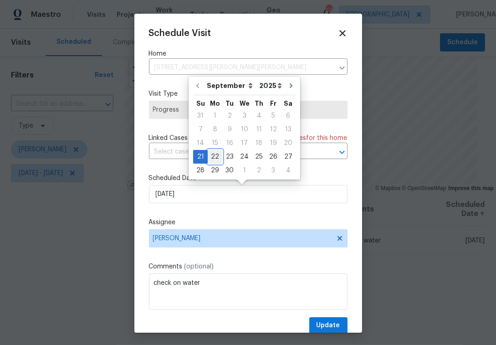
click at [217, 156] on div "22" at bounding box center [215, 156] width 15 height 13
type input "[DATE]"
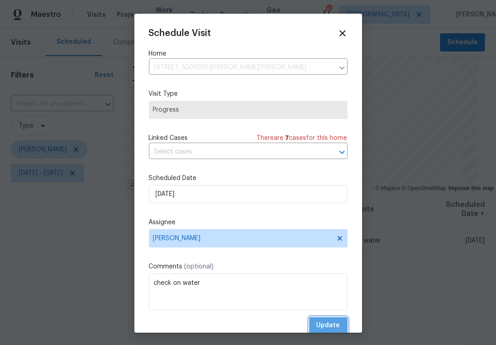
click at [327, 322] on span "Update" at bounding box center [329, 325] width 24 height 11
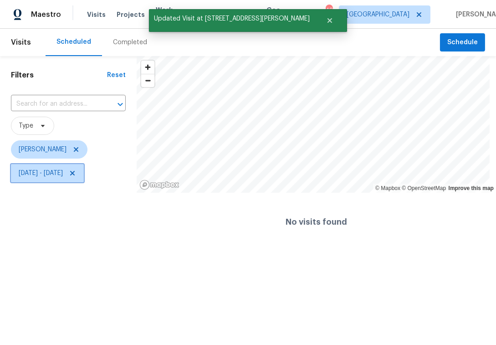
click at [33, 179] on span "[DATE] - [DATE]" at bounding box center [47, 173] width 73 height 18
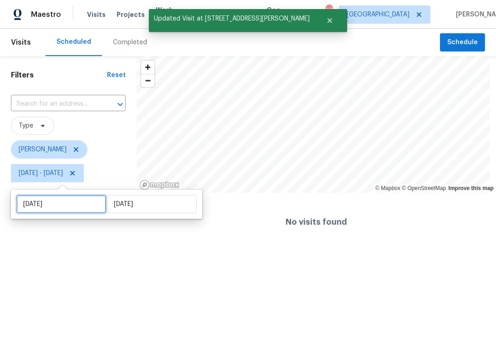
click at [51, 208] on input "[DATE]" at bounding box center [61, 204] width 90 height 18
select select "8"
select select "2025"
select select "9"
select select "2025"
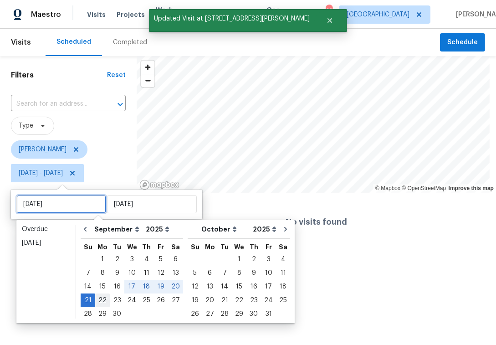
type input "[DATE]"
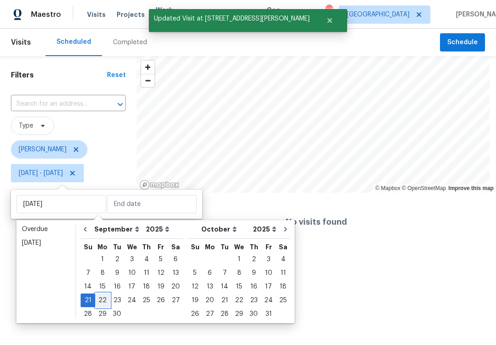
click at [107, 297] on div "22" at bounding box center [102, 300] width 15 height 13
type input "[DATE]"
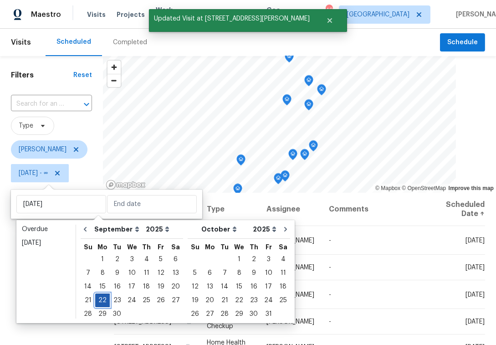
click at [105, 298] on div "22" at bounding box center [102, 300] width 15 height 13
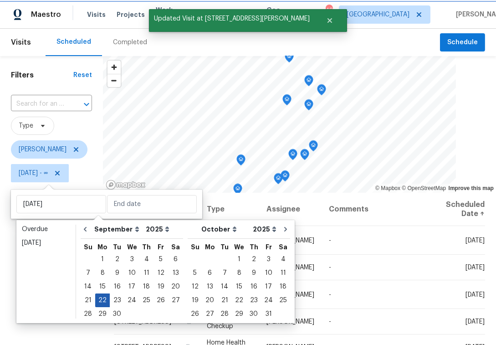
type input "[DATE]"
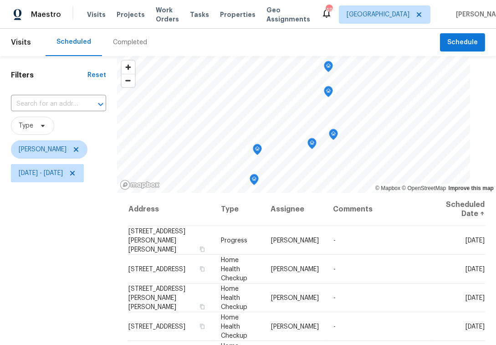
click at [70, 261] on div "Filters Reset ​ Type [PERSON_NAME][DATE] - [DATE]" at bounding box center [58, 262] width 117 height 413
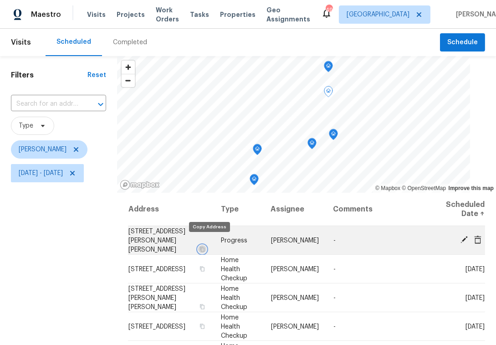
click at [205, 246] on icon "button" at bounding box center [202, 248] width 5 height 5
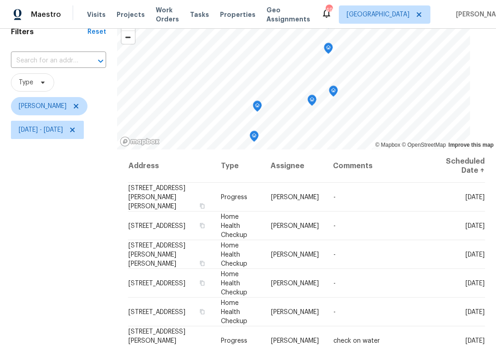
scroll to position [129, 0]
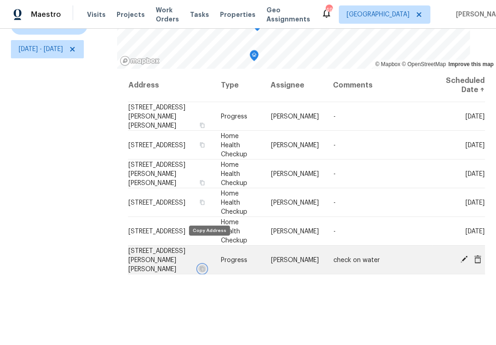
click at [205, 266] on icon "button" at bounding box center [202, 268] width 5 height 5
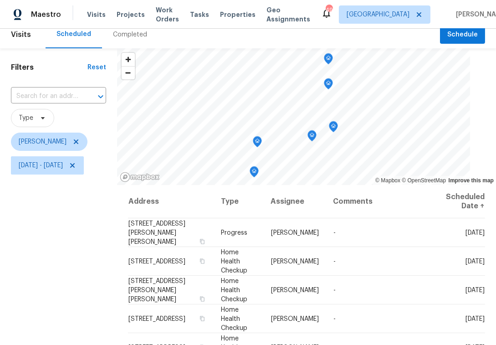
scroll to position [0, 0]
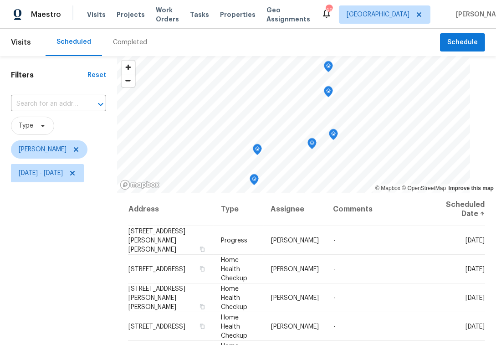
click at [333, 66] on icon "Map marker" at bounding box center [328, 66] width 8 height 10
click at [333, 94] on icon "Map marker" at bounding box center [328, 92] width 8 height 10
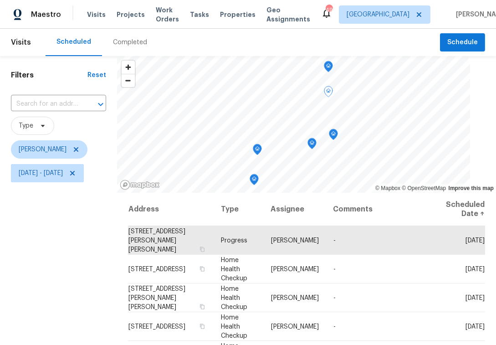
click at [338, 134] on icon "Map marker" at bounding box center [333, 134] width 9 height 11
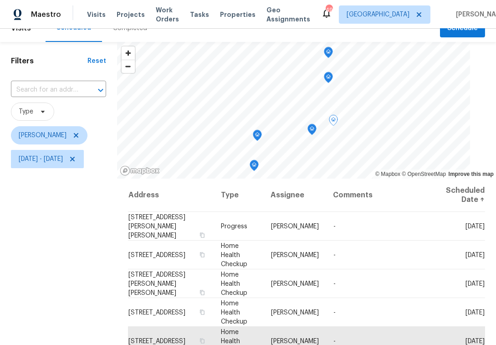
scroll to position [40, 0]
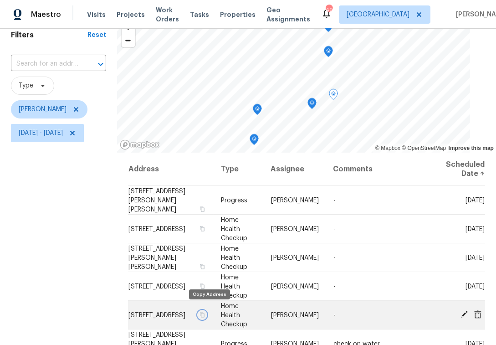
click at [205, 312] on icon "button" at bounding box center [202, 314] width 5 height 5
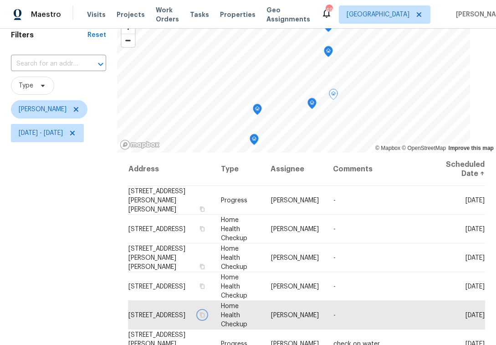
click at [317, 102] on icon "Map marker" at bounding box center [311, 103] width 9 height 11
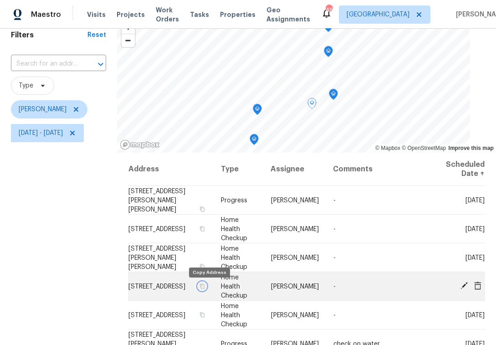
click at [205, 287] on icon "button" at bounding box center [202, 285] width 5 height 5
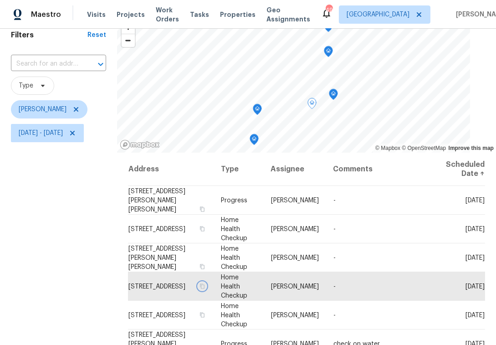
click at [261, 107] on icon "Map marker" at bounding box center [257, 109] width 8 height 10
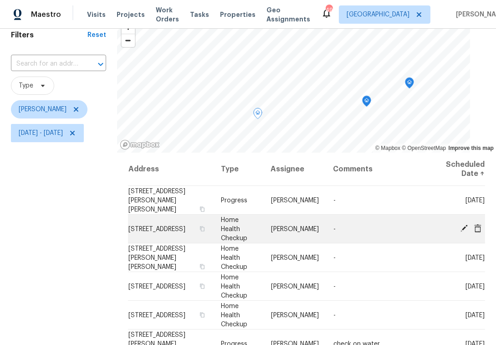
click at [461, 225] on icon at bounding box center [464, 228] width 7 height 7
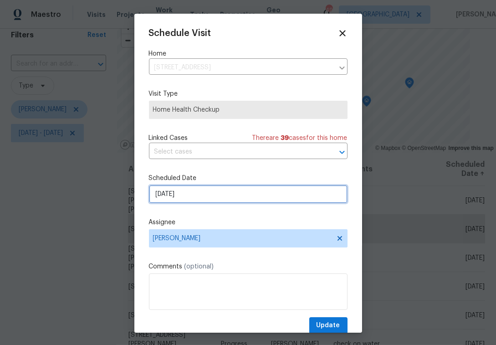
click at [193, 200] on input "[DATE]" at bounding box center [248, 194] width 199 height 18
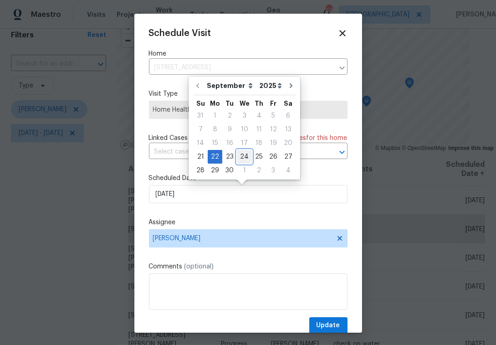
click at [243, 157] on div "24" at bounding box center [244, 156] width 15 height 13
type input "[DATE]"
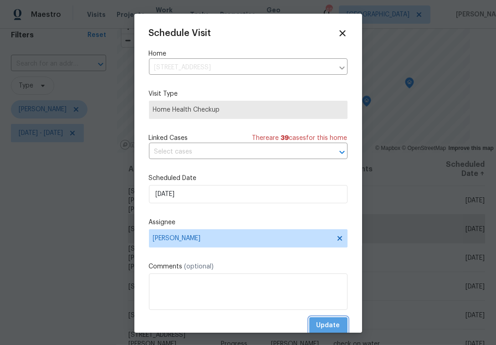
click at [329, 324] on span "Update" at bounding box center [329, 325] width 24 height 11
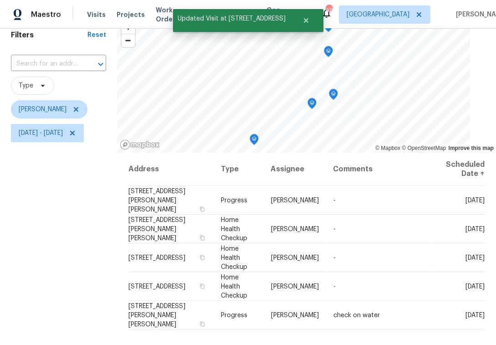
click at [258, 138] on icon "Map marker" at bounding box center [254, 139] width 8 height 10
